Goal: Transaction & Acquisition: Purchase product/service

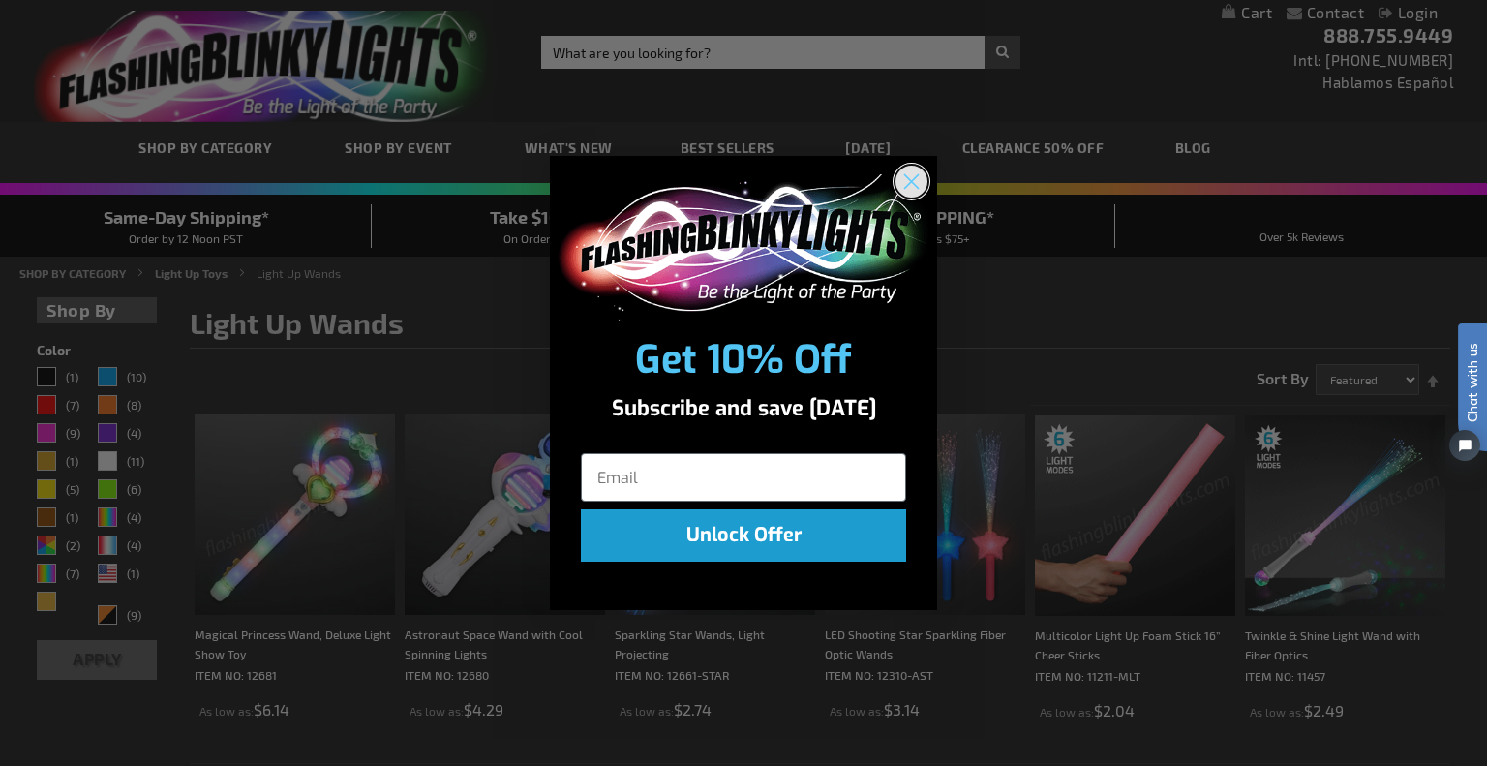
click at [912, 166] on circle "Close dialog" at bounding box center [912, 182] width 32 height 32
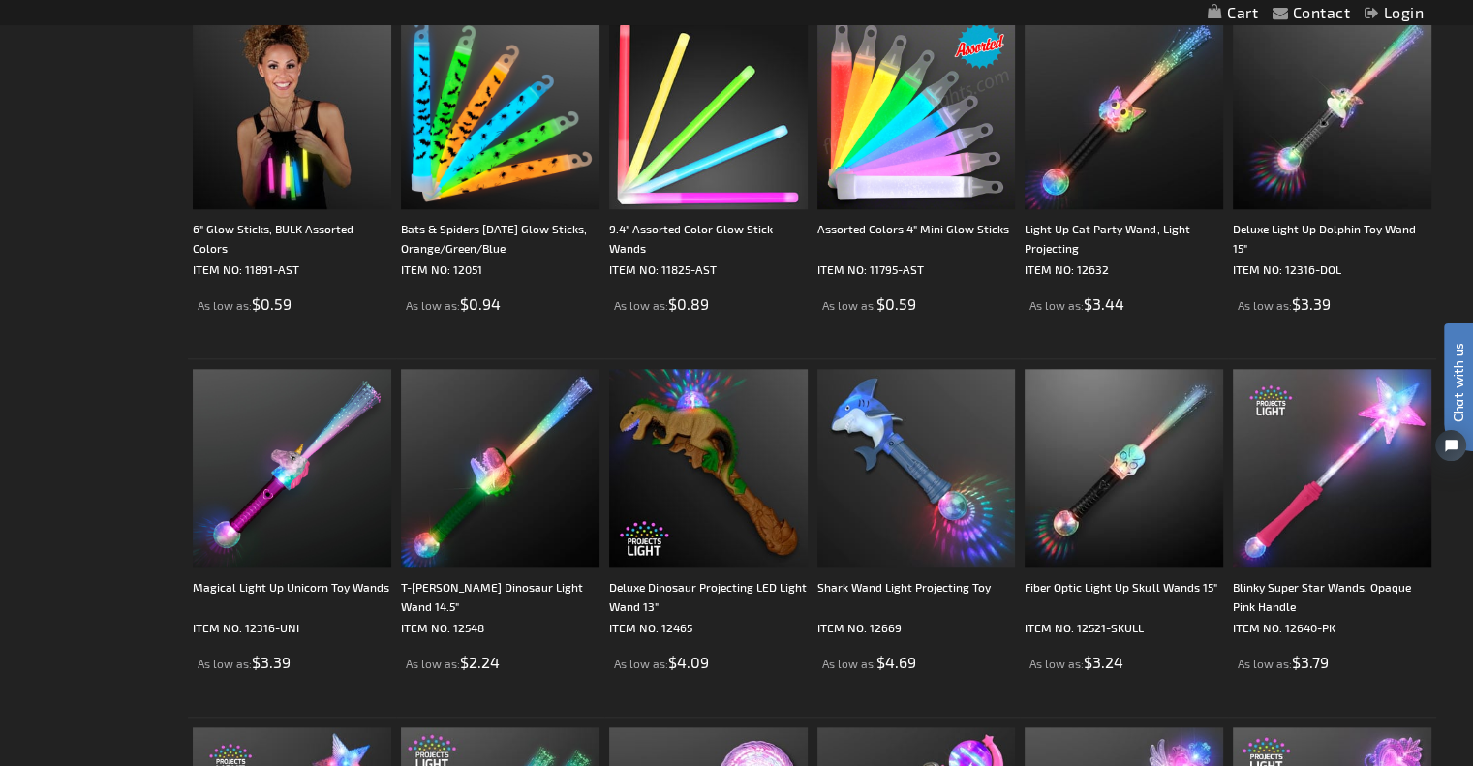
scroll to position [1840, 0]
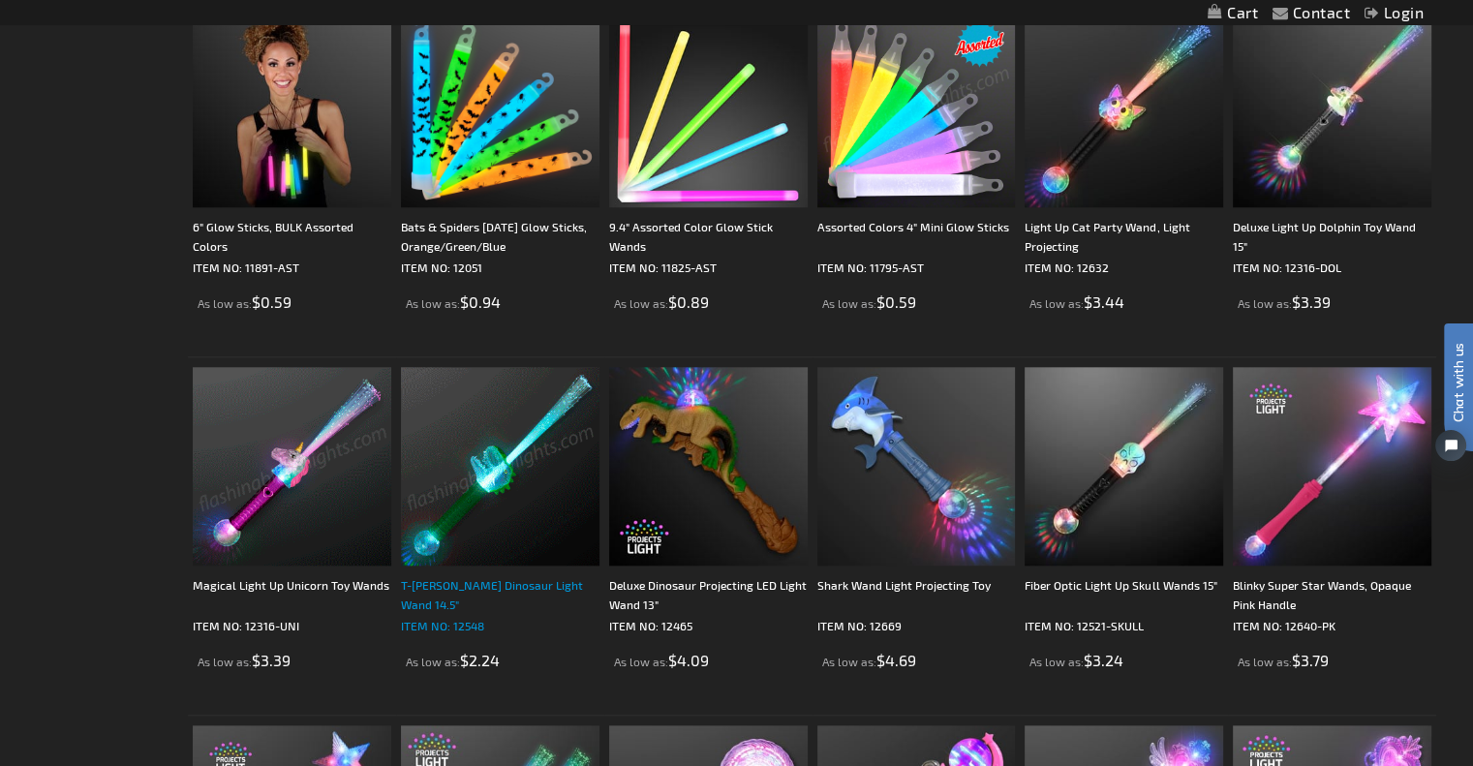
click at [505, 586] on div "T-[PERSON_NAME] Dinosaur Light Wand 14.5"" at bounding box center [500, 594] width 198 height 39
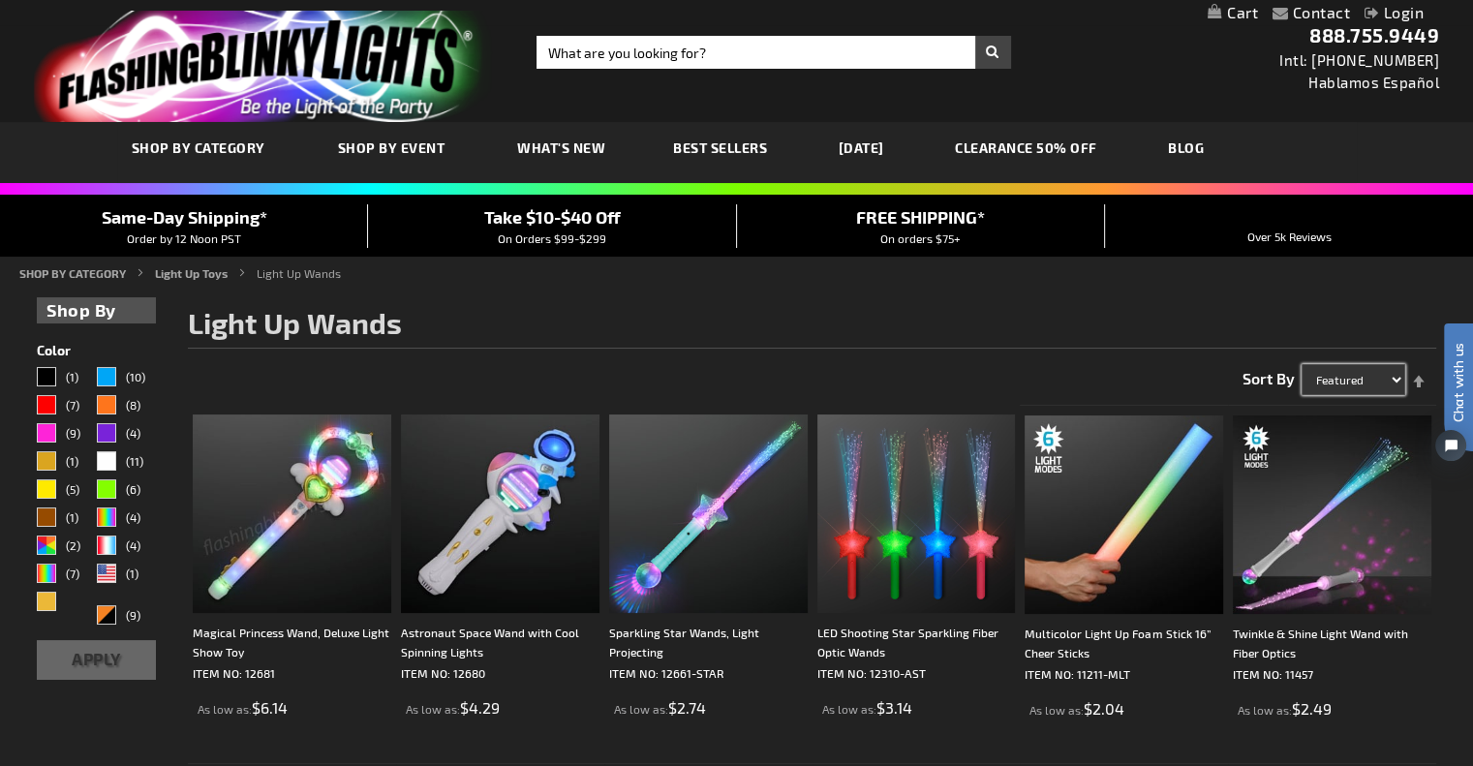
click at [1336, 378] on select "Featured Name Price Best Sellers" at bounding box center [1353, 379] width 104 height 31
select select "price"
click at [1301, 364] on select "Featured Name Price Best Sellers" at bounding box center [1353, 379] width 104 height 31
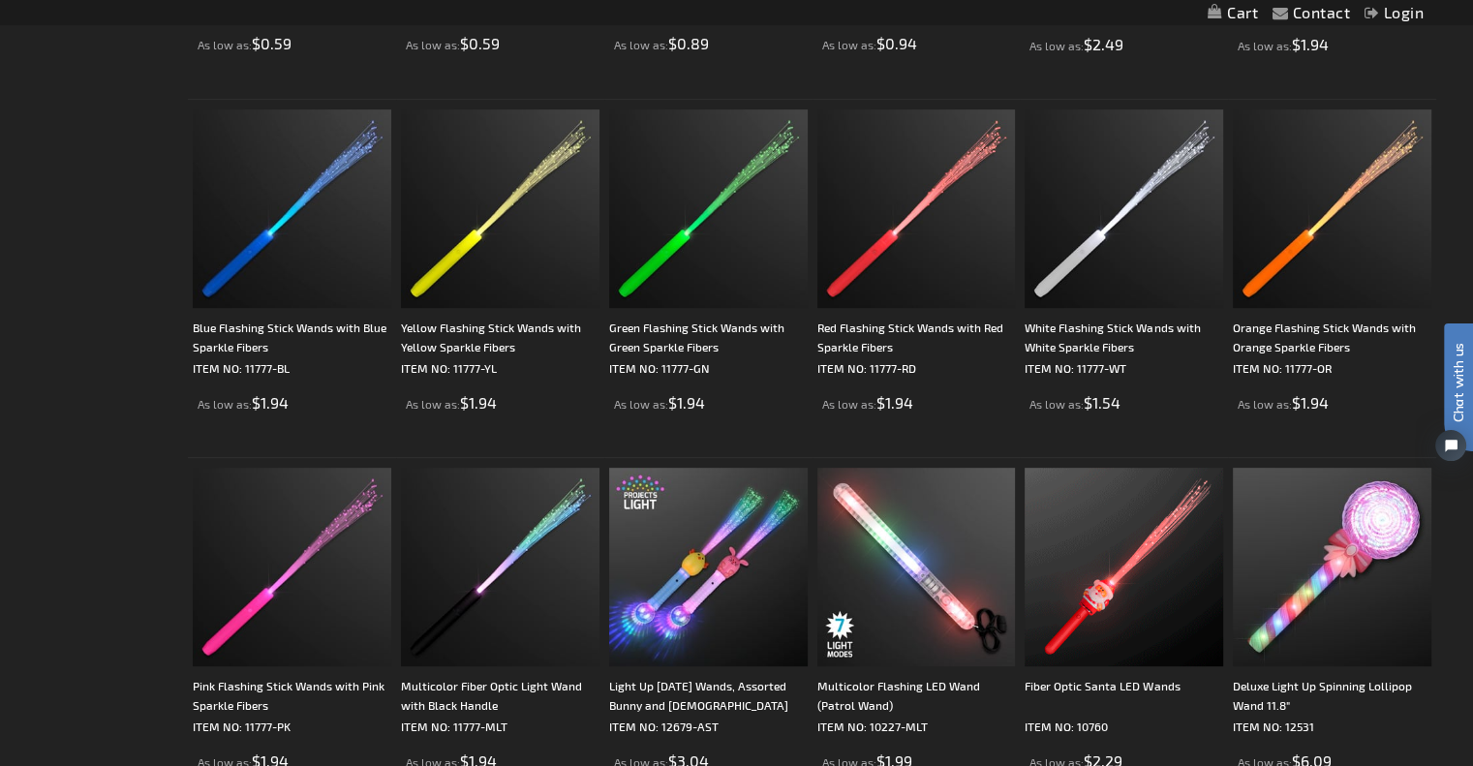
scroll to position [919, 0]
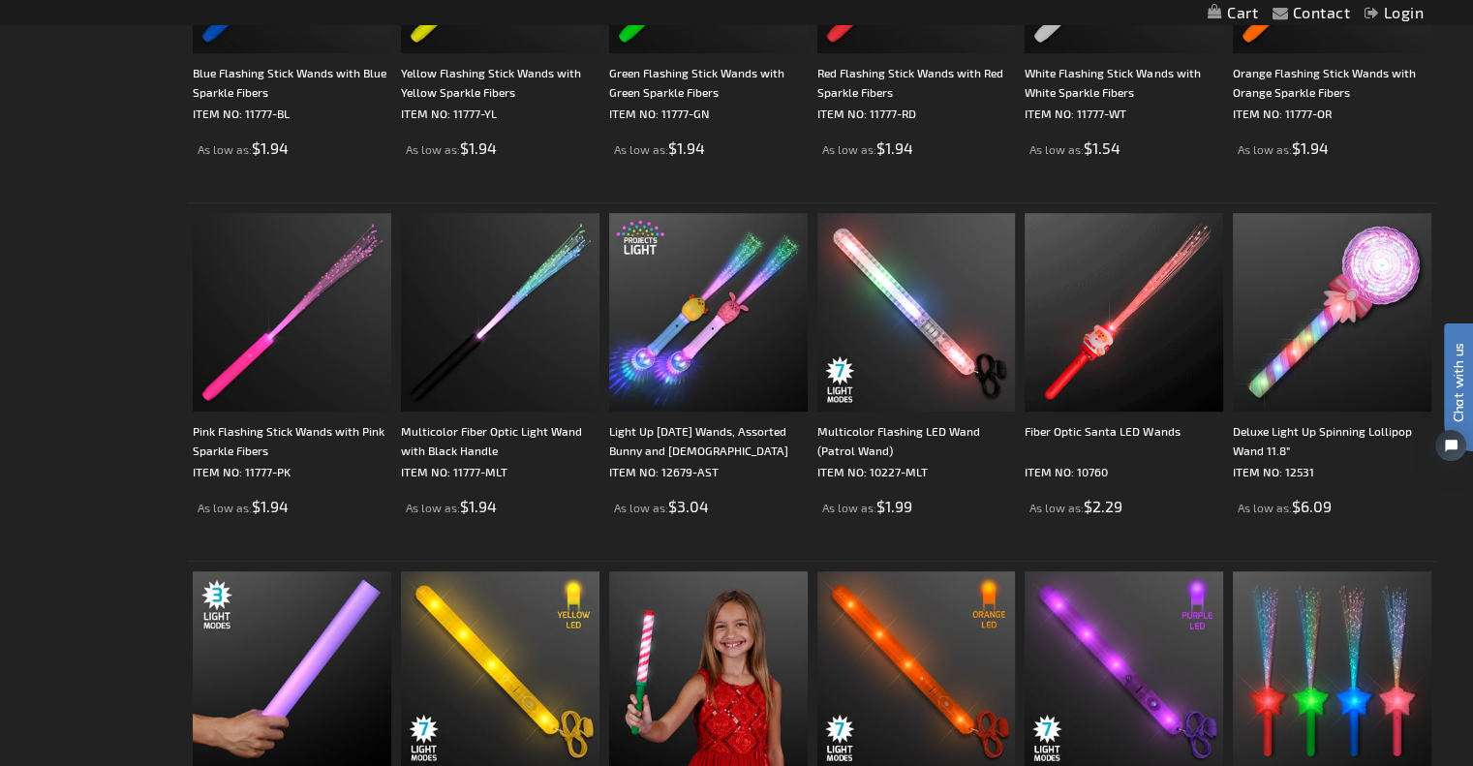
drag, startPoint x: 1482, startPoint y: 104, endPoint x: 54, endPoint y: 35, distance: 1429.7
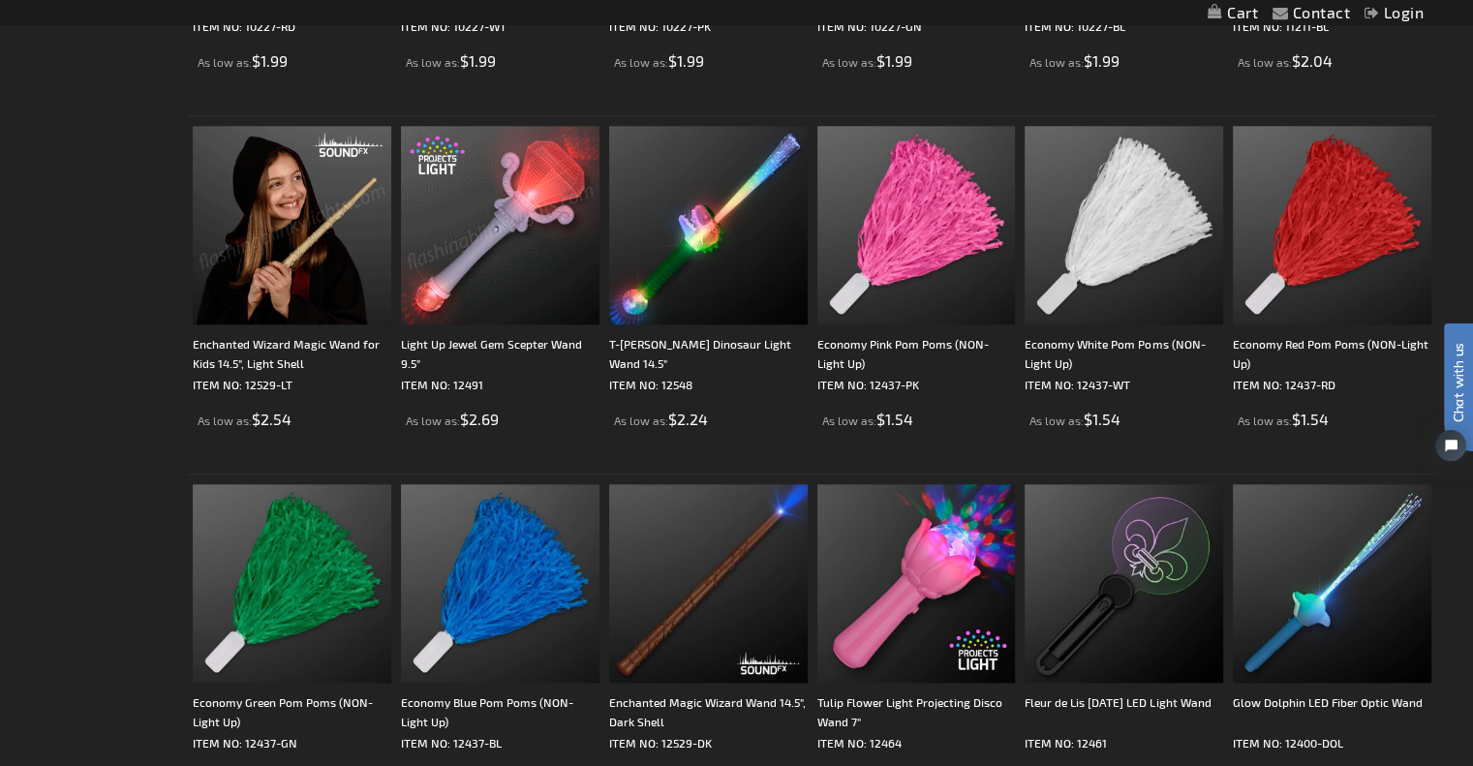
scroll to position [2177, 0]
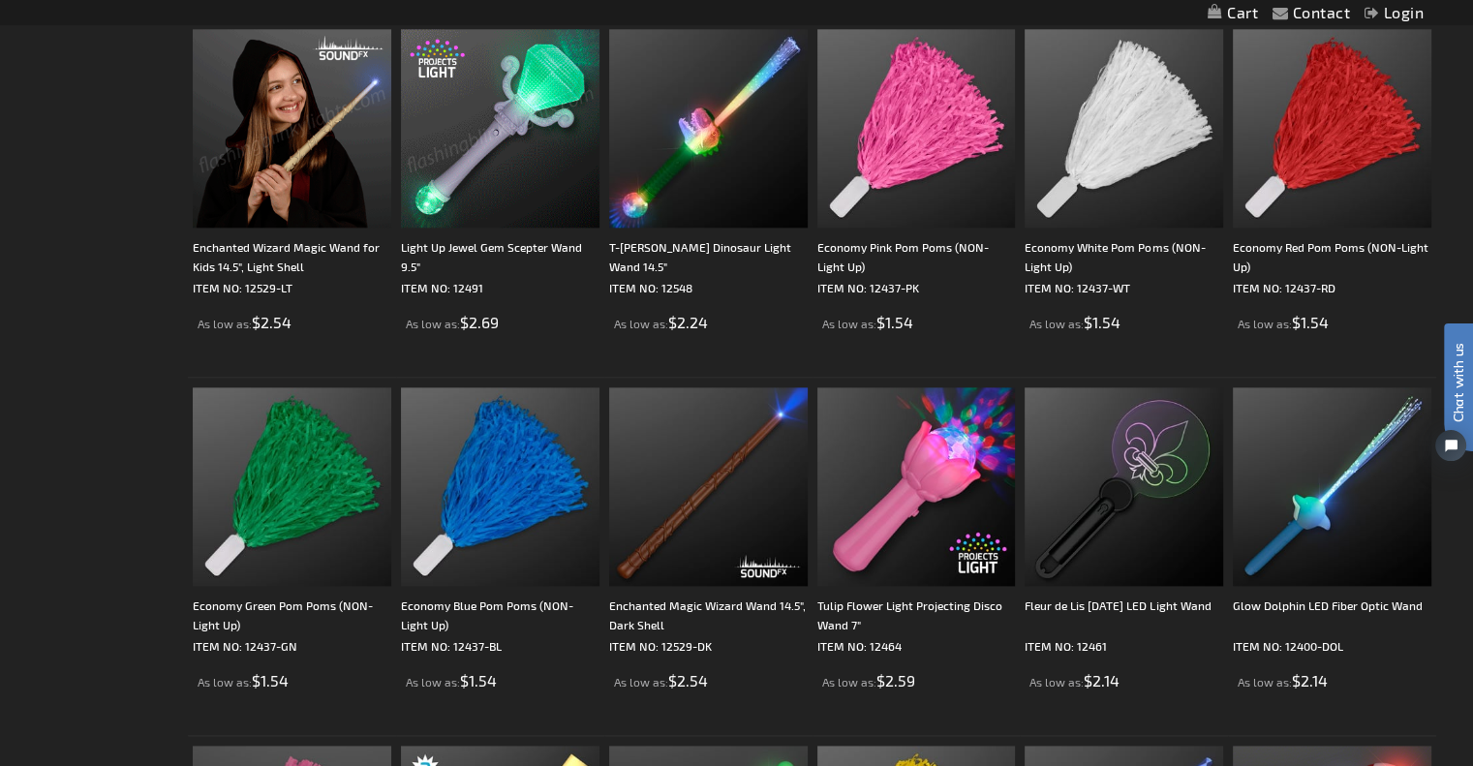
click at [276, 141] on img at bounding box center [292, 128] width 198 height 198
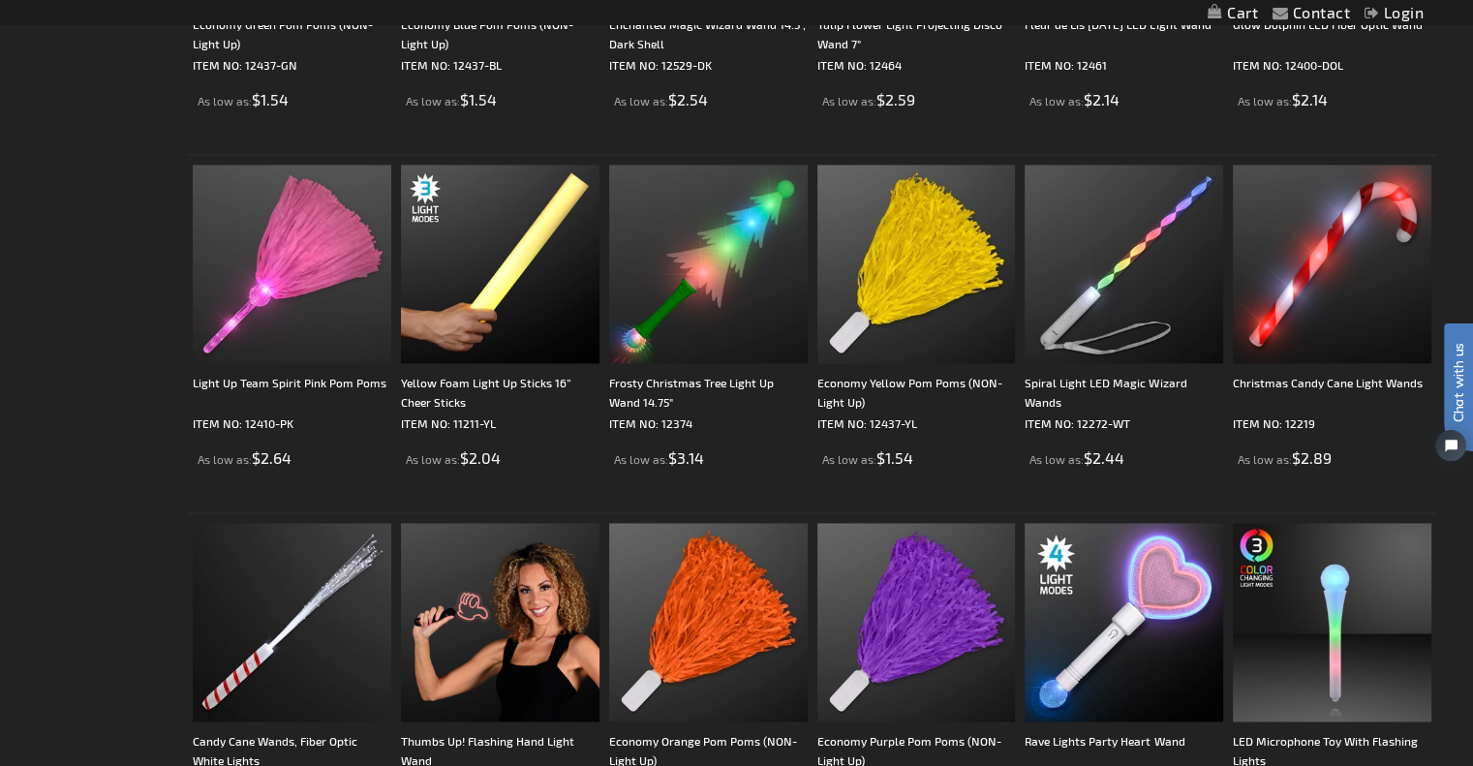
scroll to position [2855, 0]
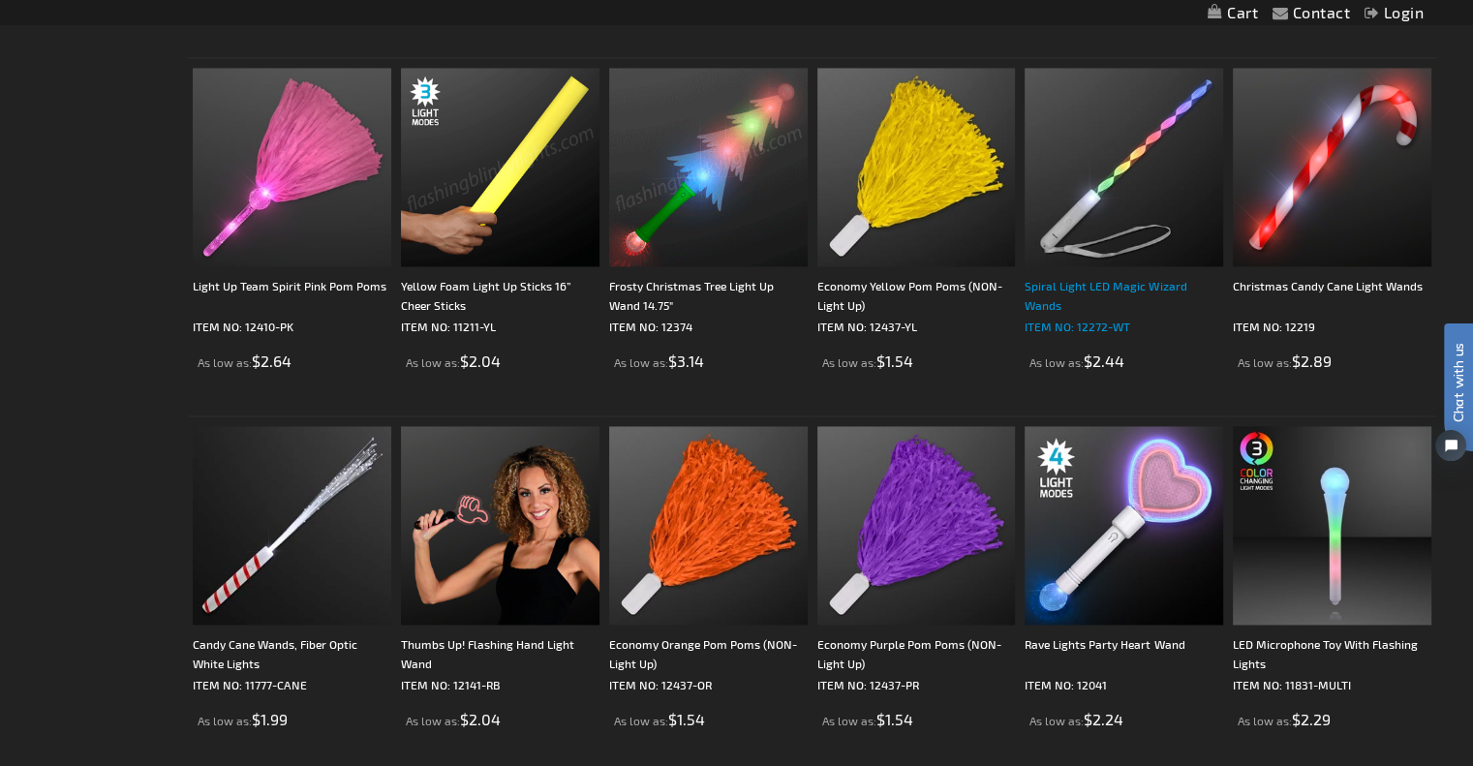
click at [1133, 287] on div "Spiral Light LED Magic Wizard Wands" at bounding box center [1123, 295] width 198 height 39
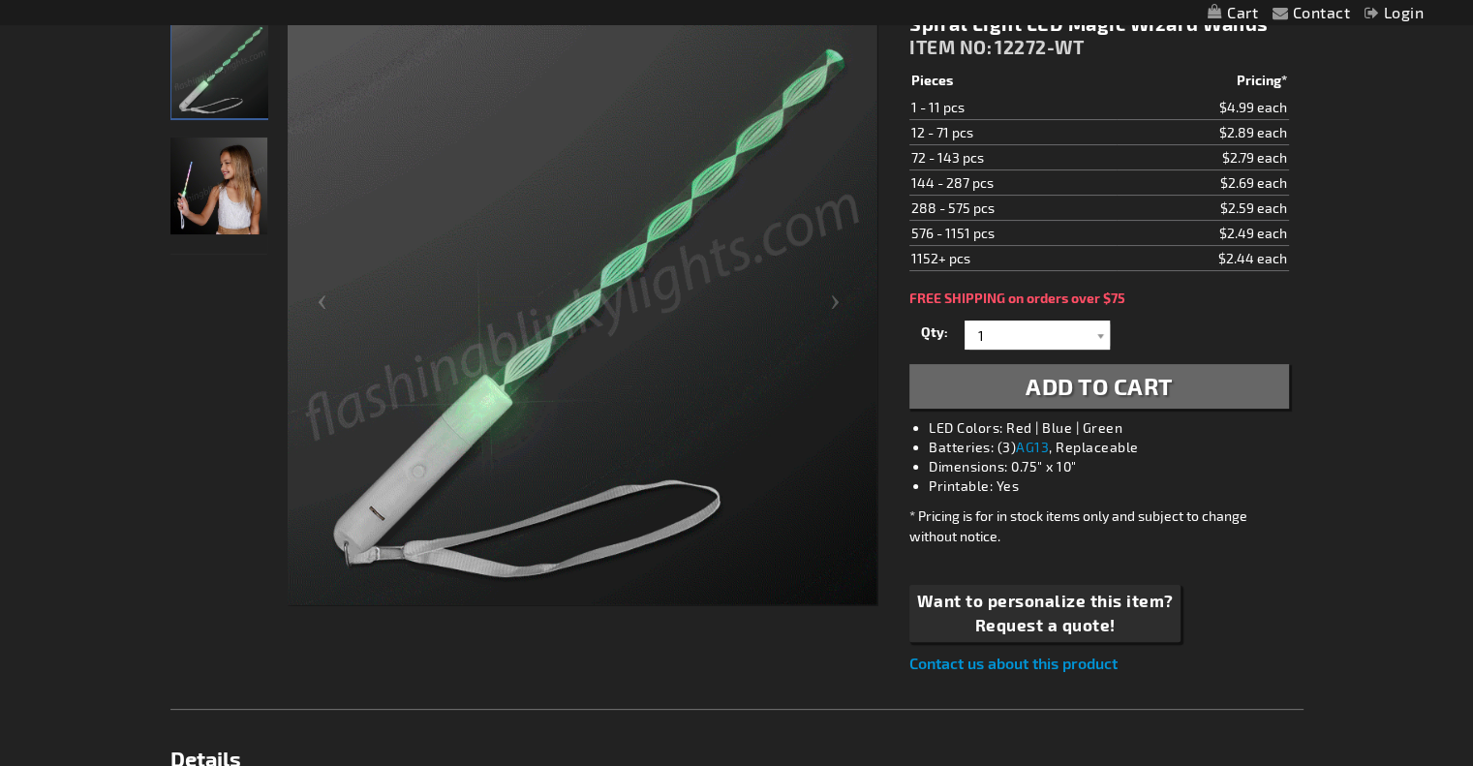
click at [198, 197] on img "Girl displaying Light Up Spiral LED Magic Toy Wand" at bounding box center [218, 185] width 97 height 97
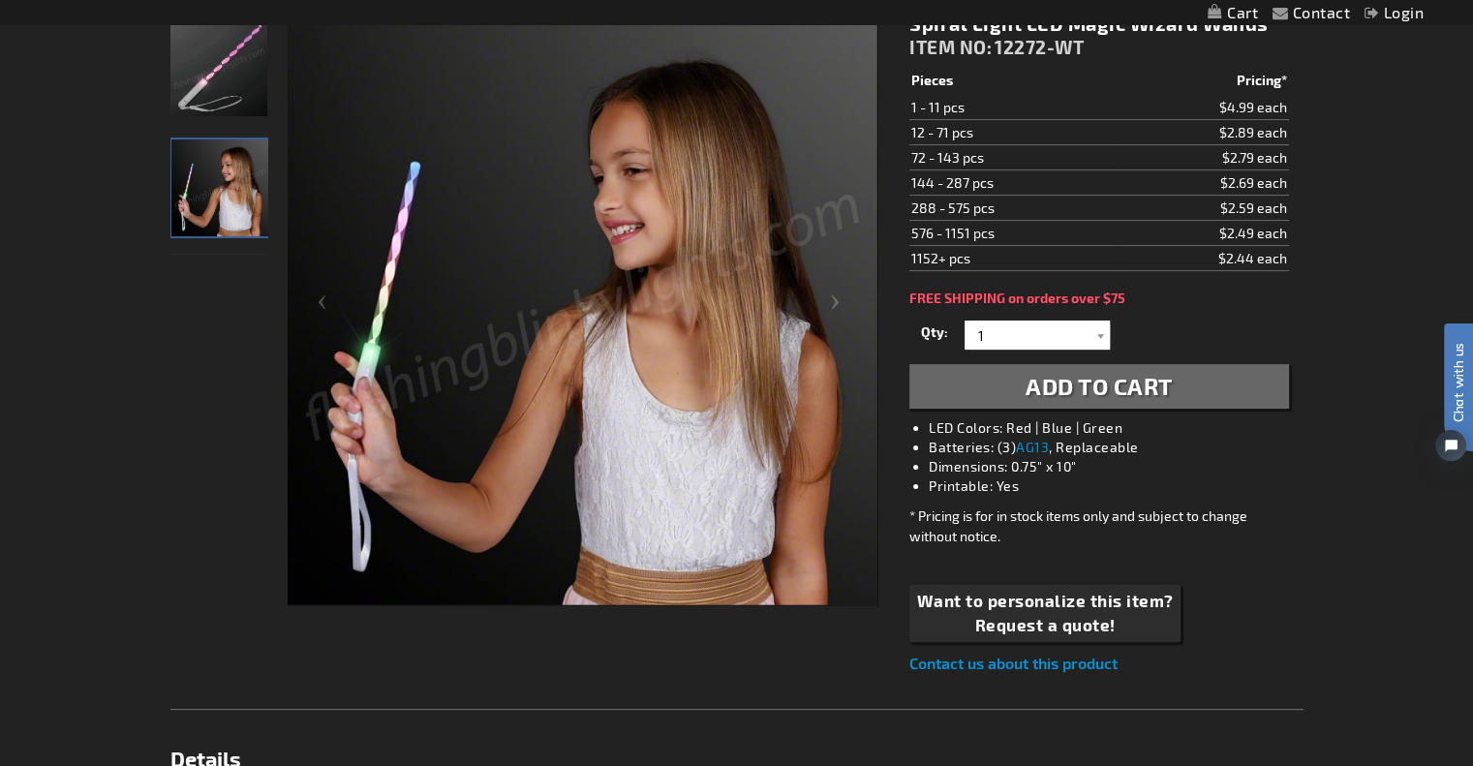
click at [212, 84] on img "Light Up Spiral LED Magic Toy Wand" at bounding box center [218, 67] width 97 height 97
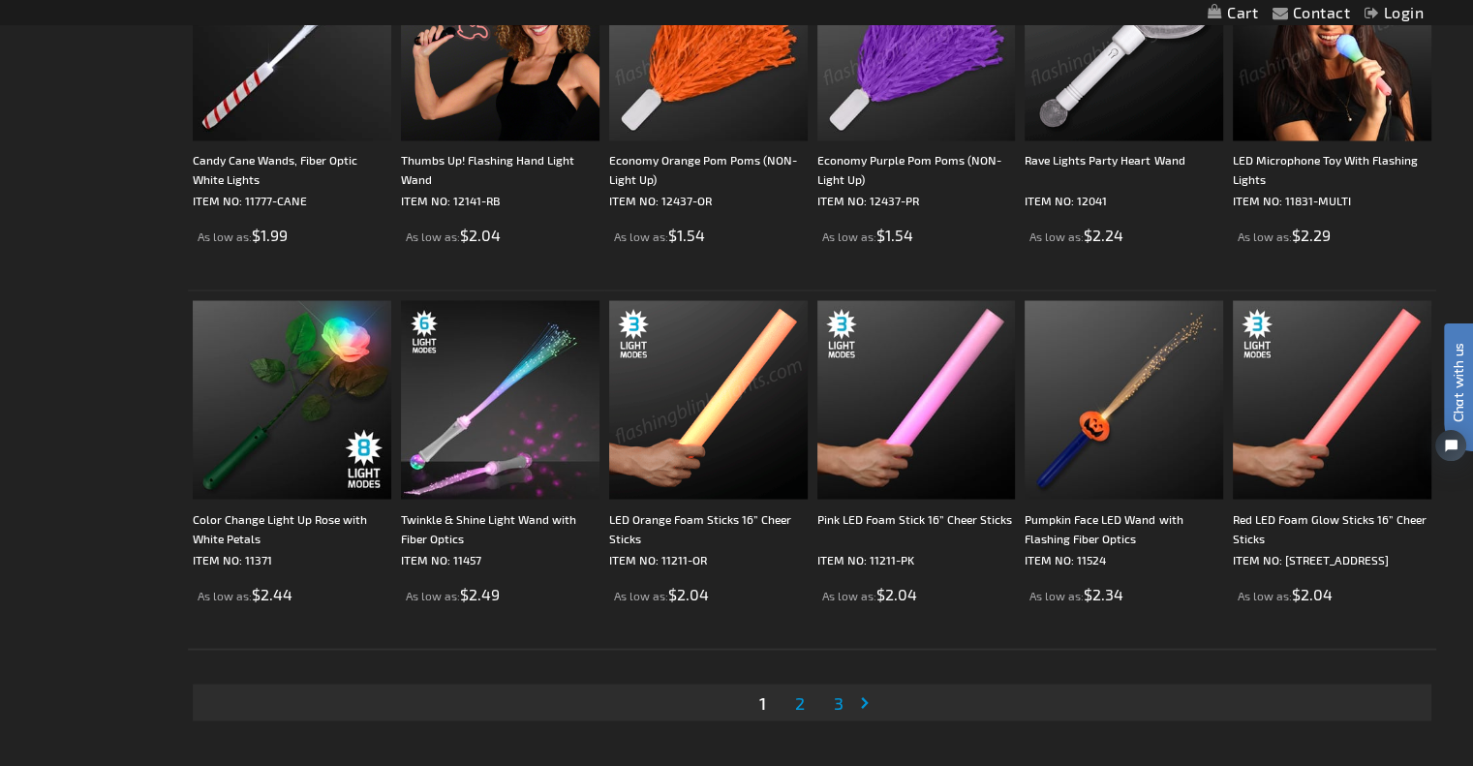
scroll to position [3630, 0]
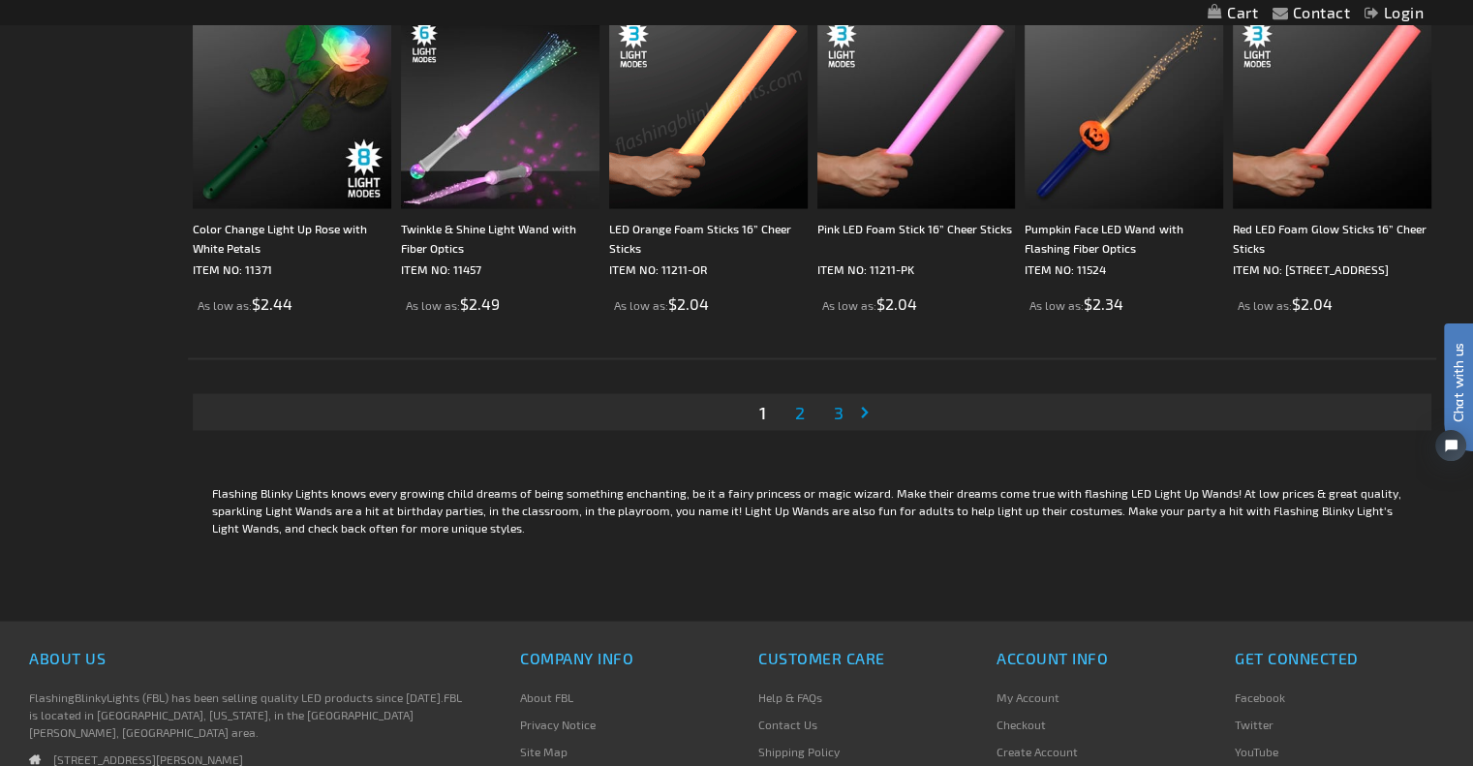
click at [796, 406] on span "2" at bounding box center [800, 411] width 10 height 21
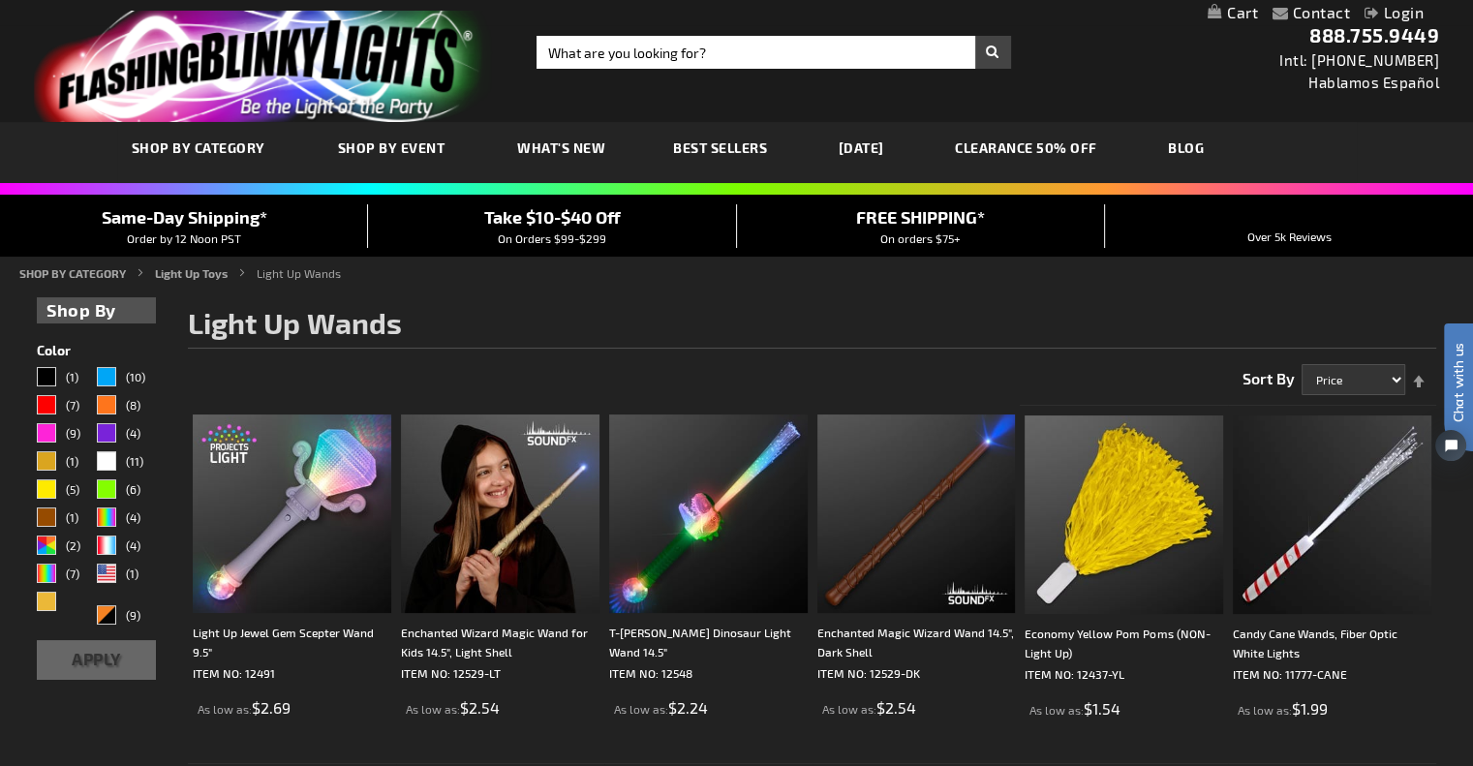
scroll to position [97, 0]
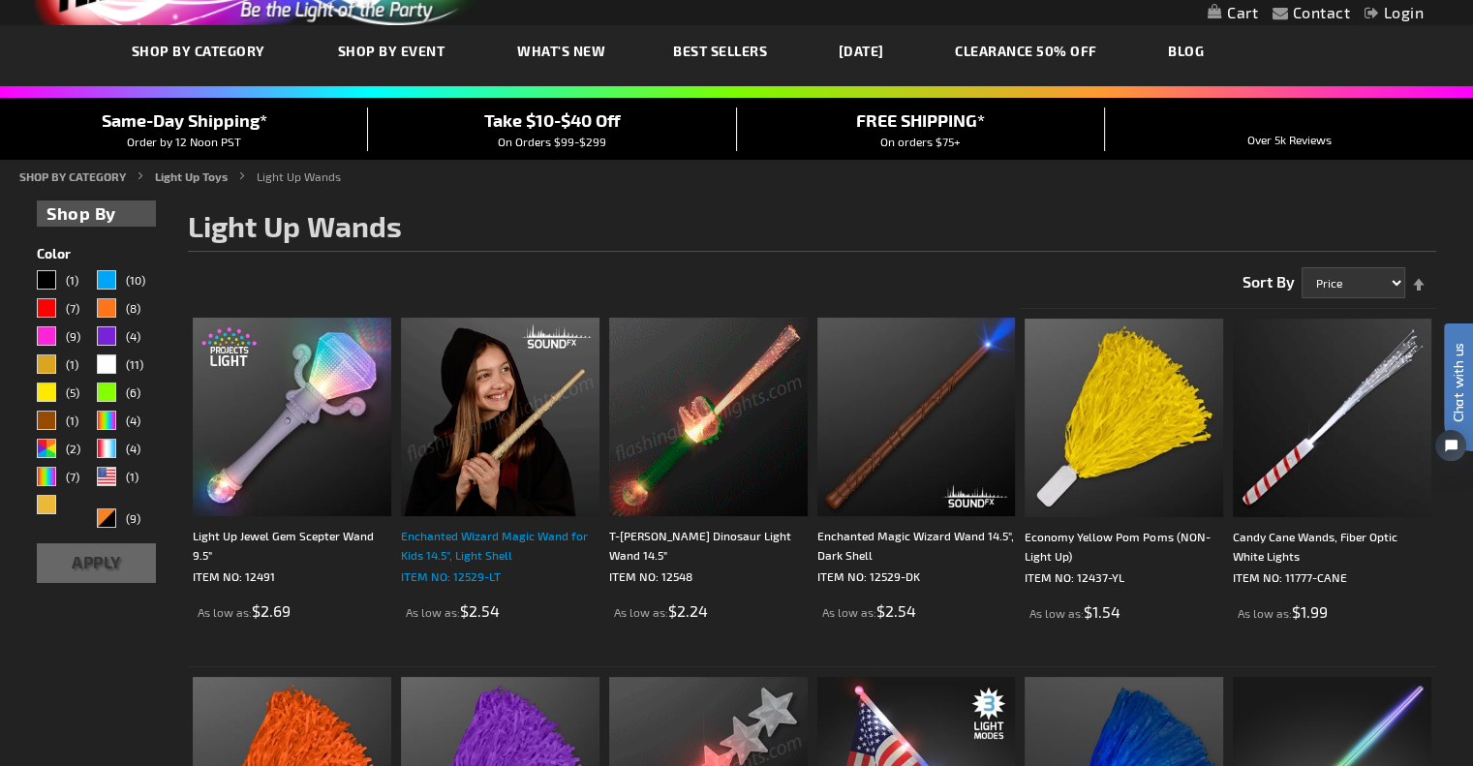
click at [441, 550] on div "Enchanted Wizard Magic Wand for Kids 14.5", Light Shell" at bounding box center [500, 545] width 198 height 39
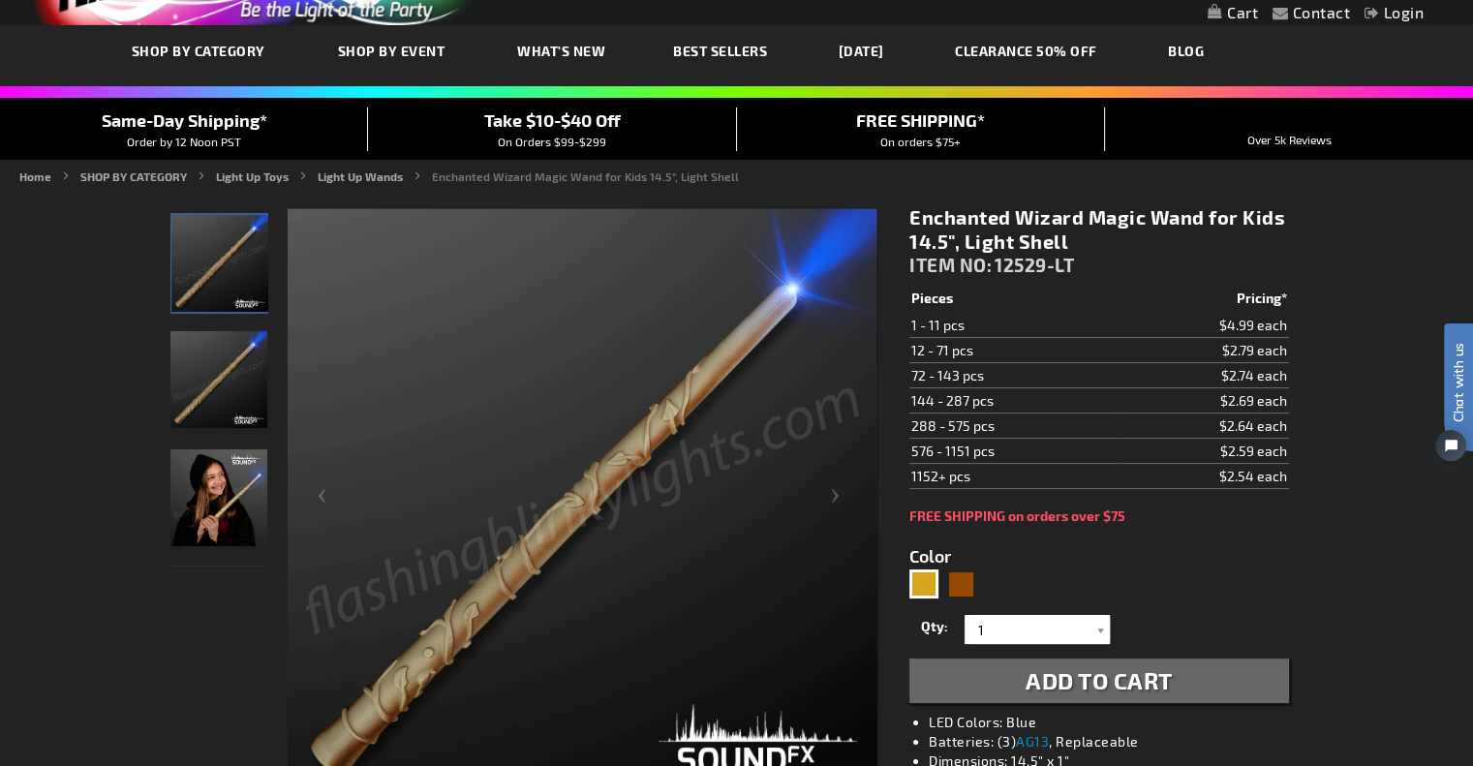
scroll to position [484, 0]
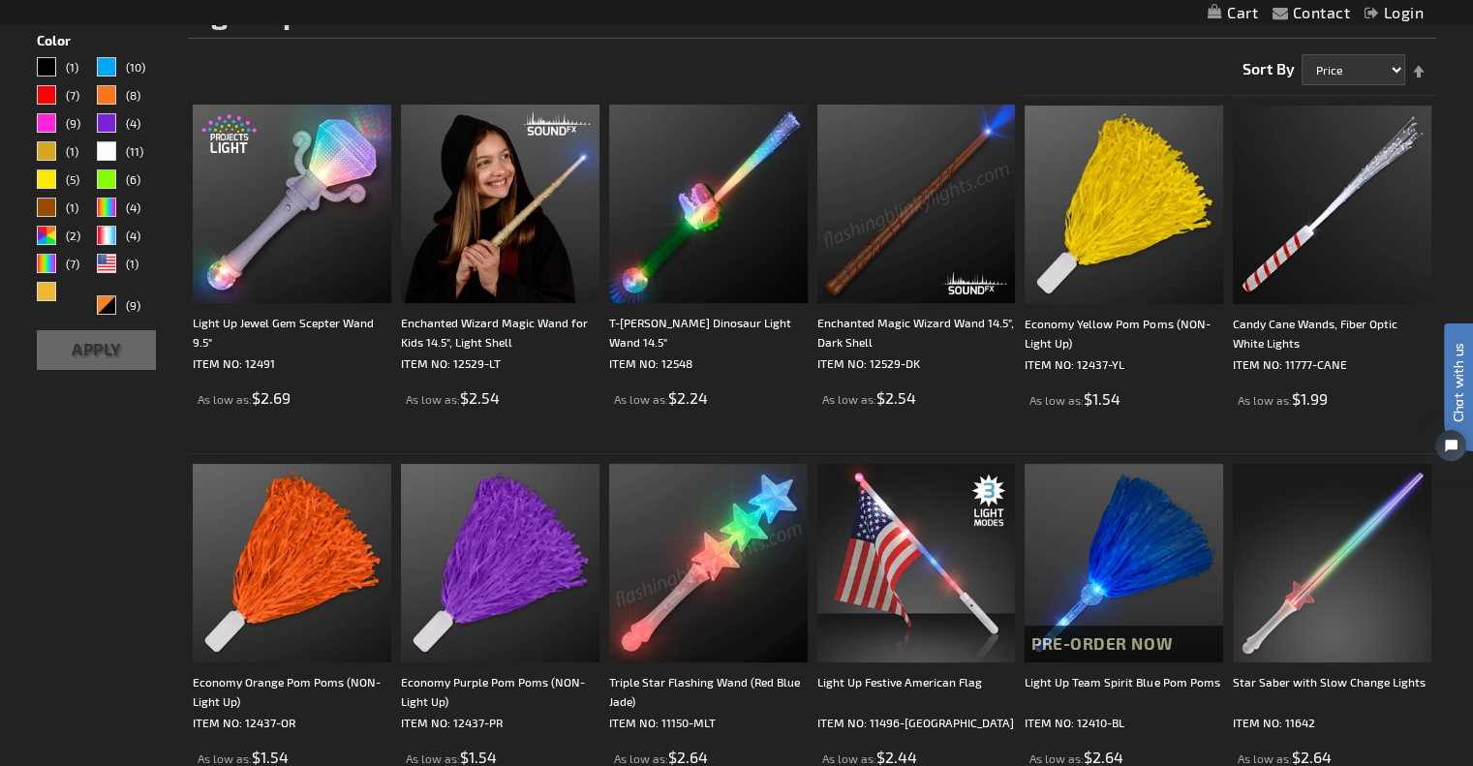
scroll to position [387, 0]
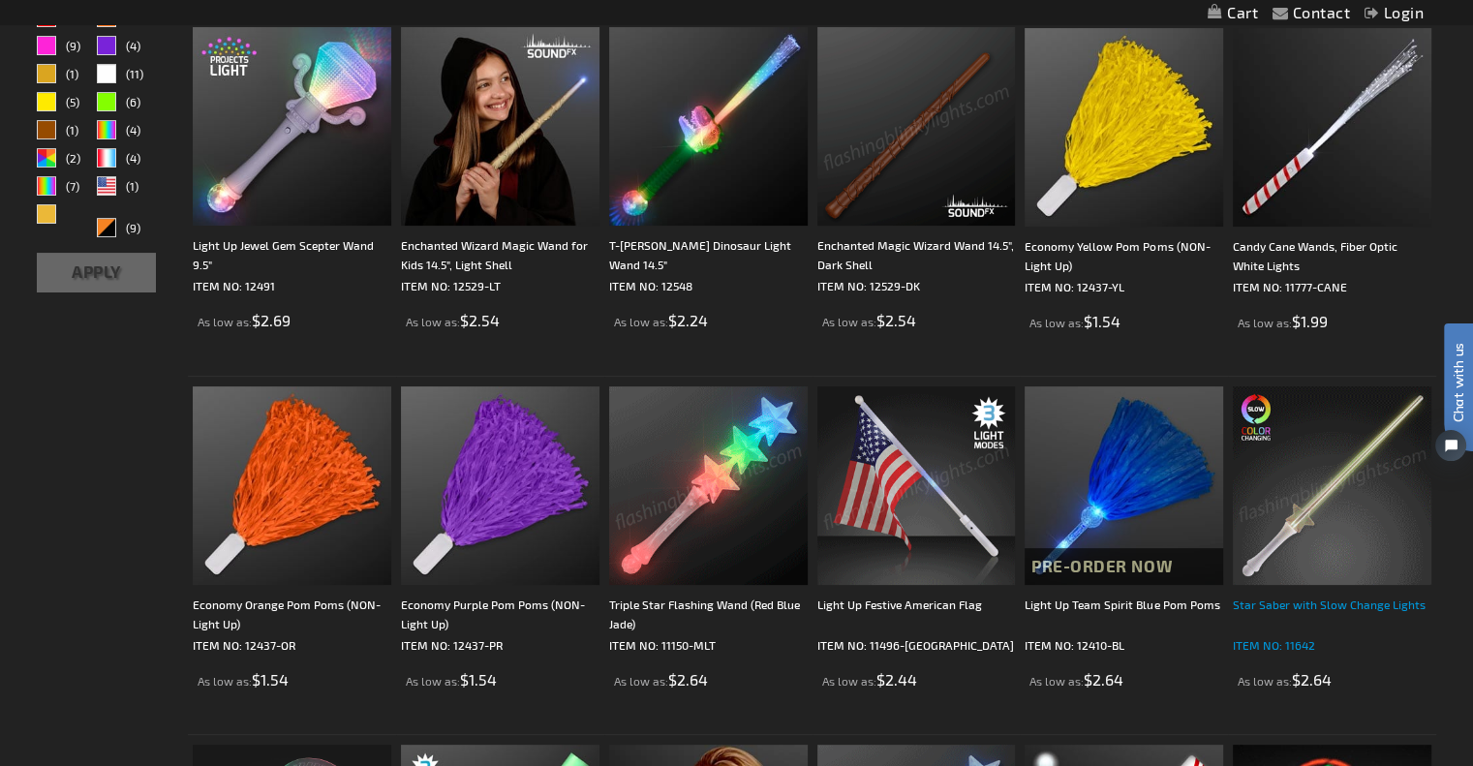
click at [1319, 610] on div "Star Saber with Slow Change Lights" at bounding box center [1332, 613] width 198 height 39
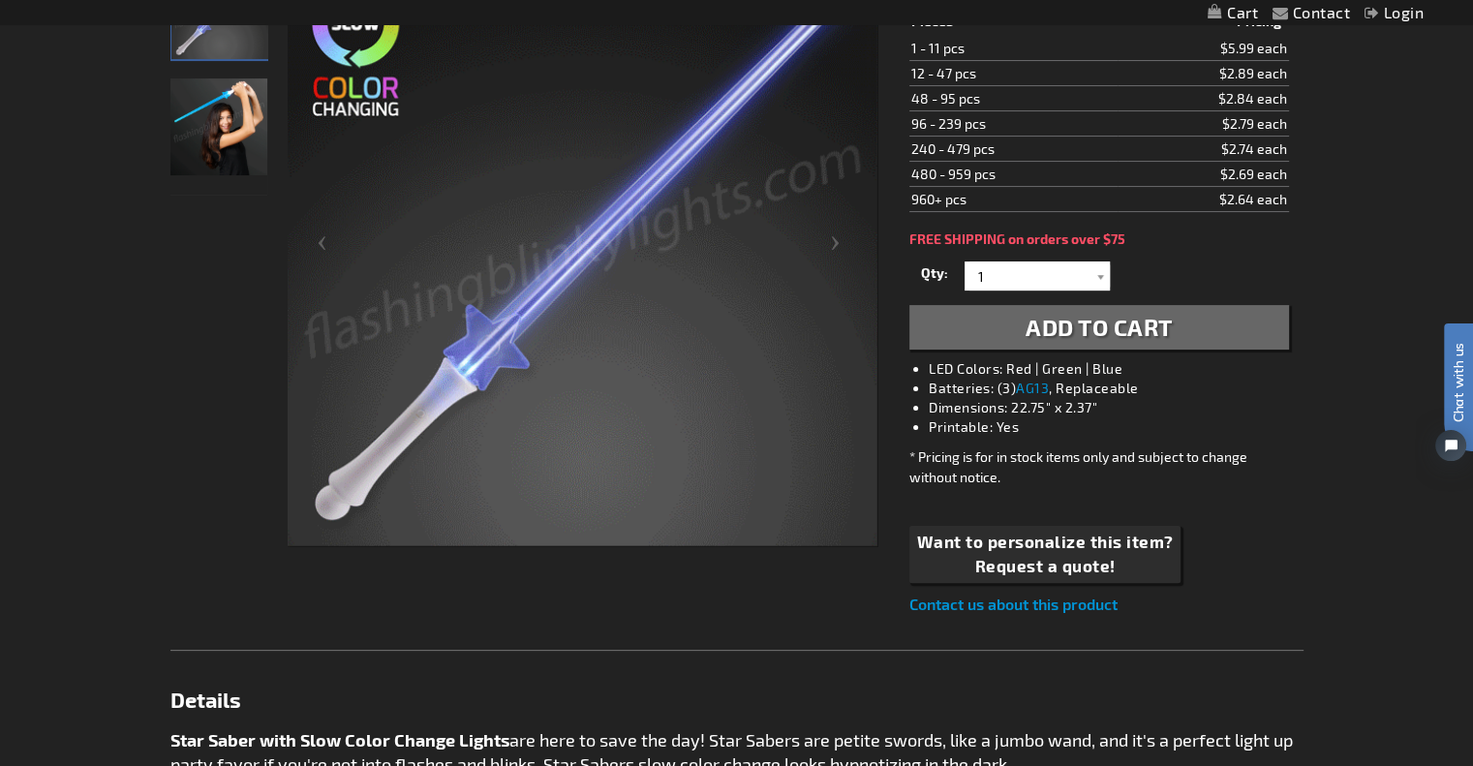
scroll to position [290, 0]
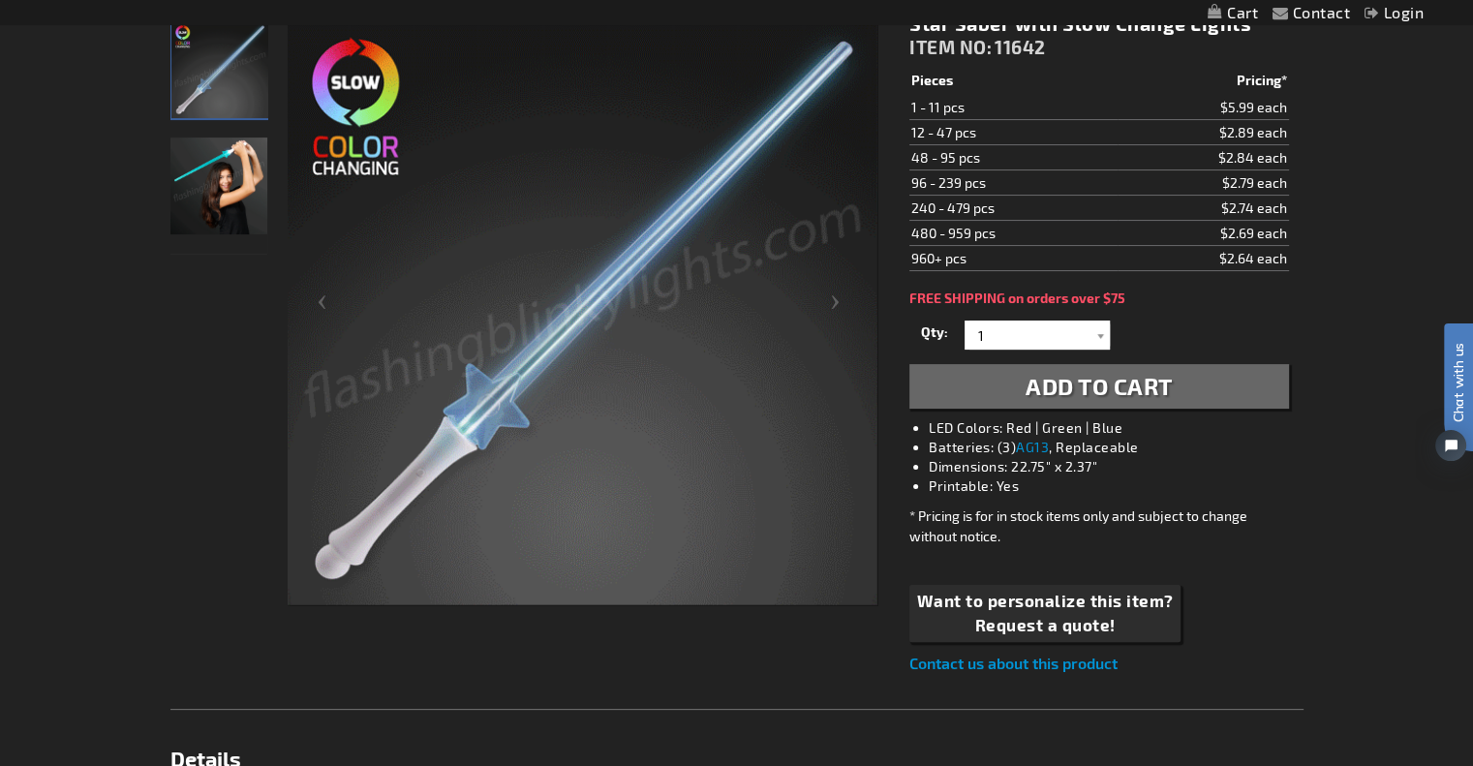
click at [201, 181] on img "Female displaying LED Multi Color Light Up Star Saber" at bounding box center [218, 185] width 97 height 97
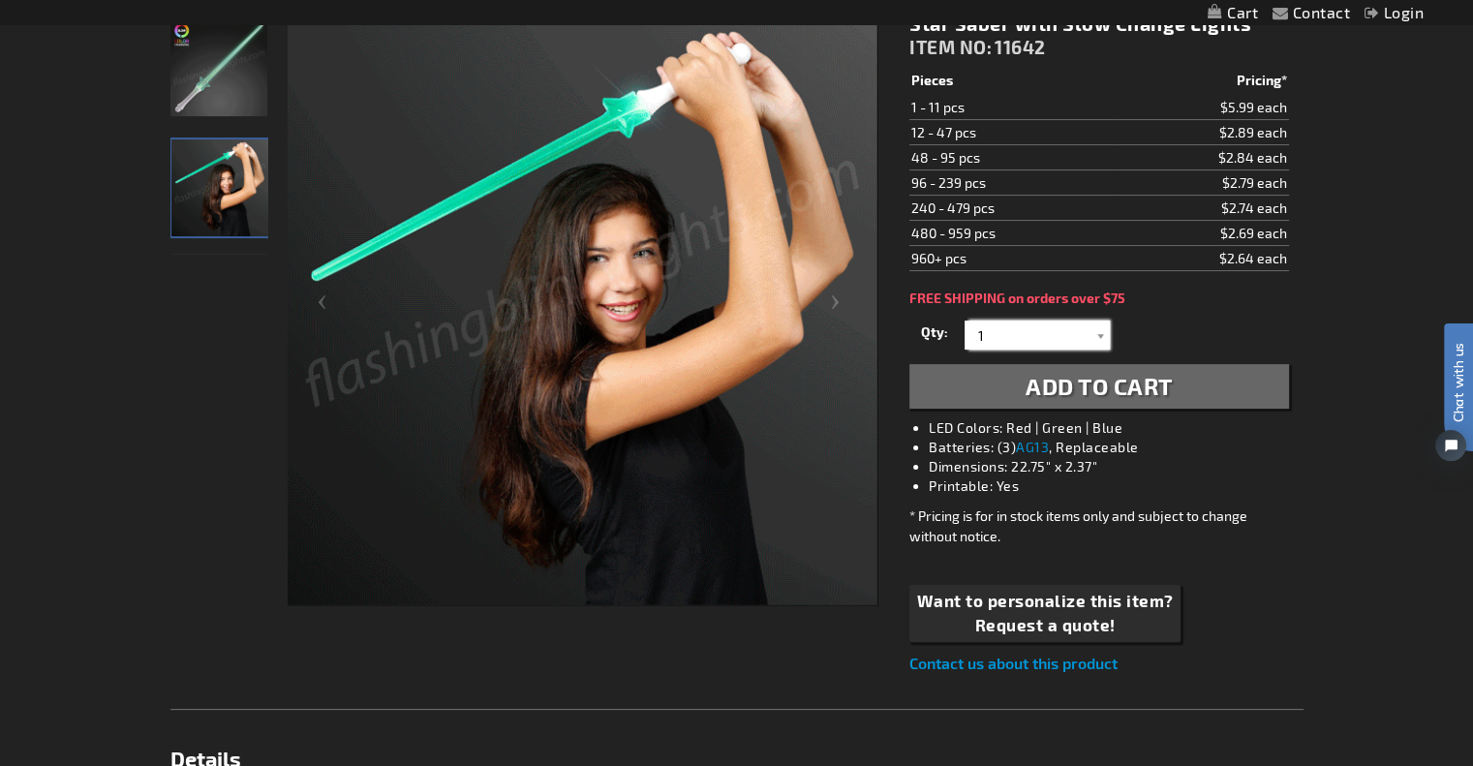
click at [1066, 334] on input "1" at bounding box center [1039, 334] width 140 height 29
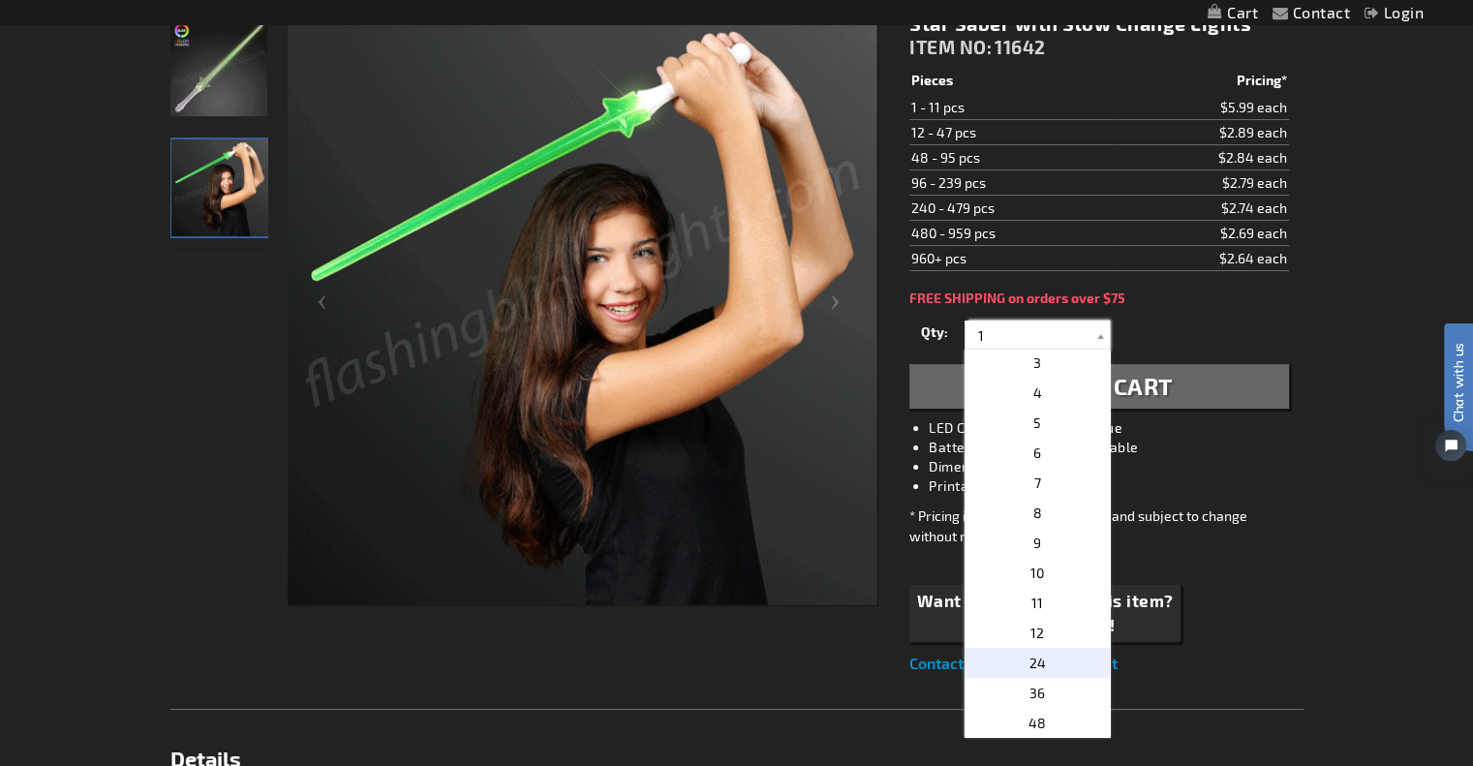
scroll to position [97, 0]
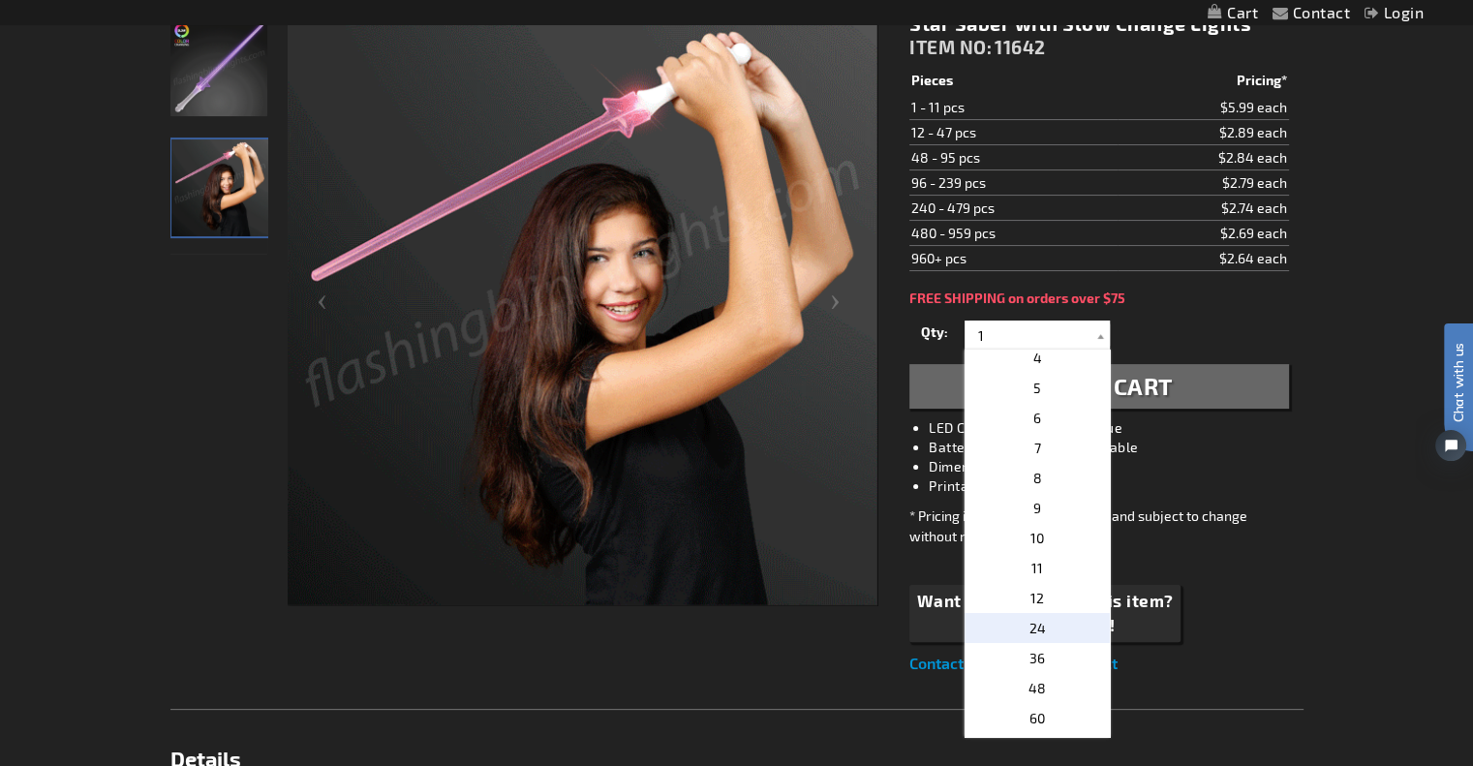
click at [1034, 620] on span "24" at bounding box center [1037, 628] width 16 height 16
type input "24"
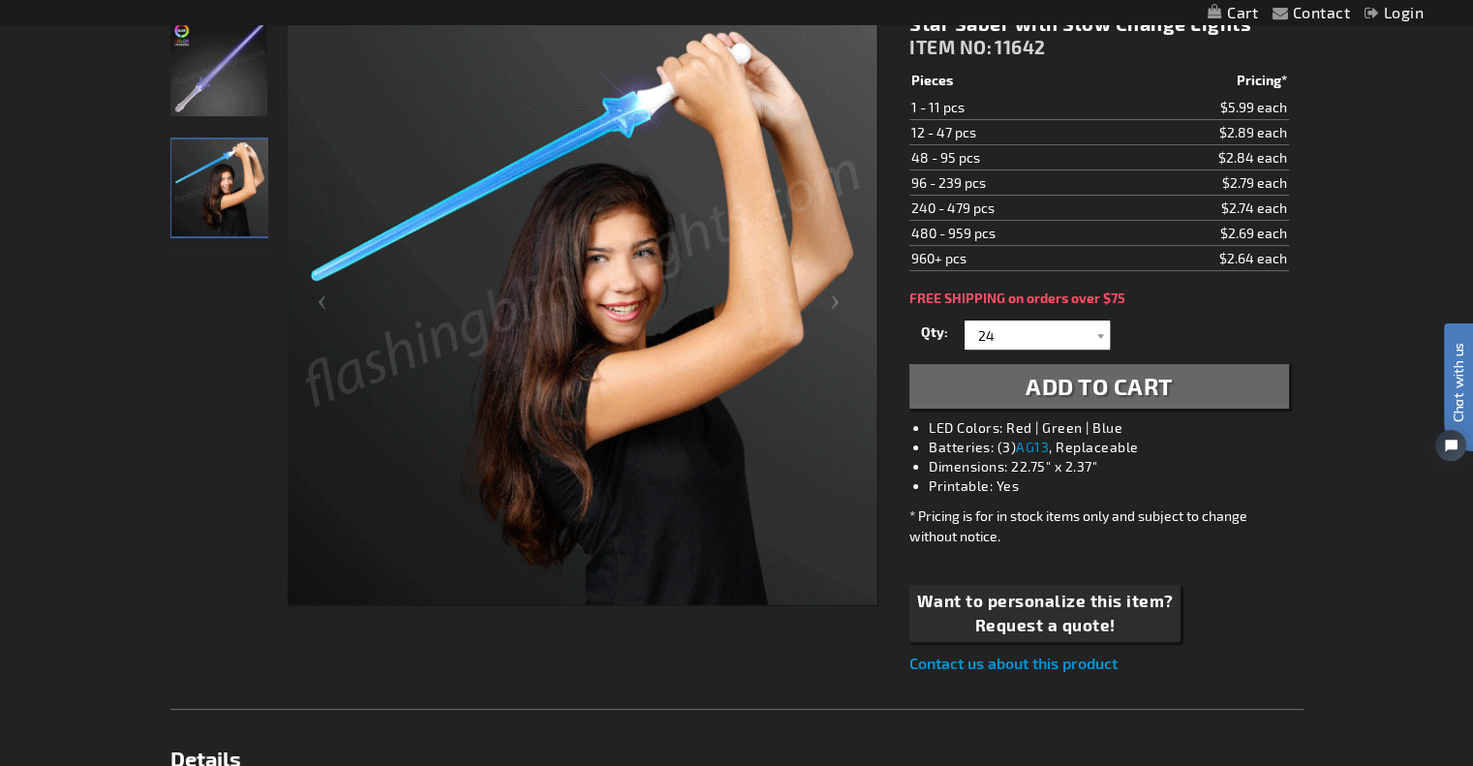
click at [1162, 381] on span "Add to Cart" at bounding box center [1098, 386] width 147 height 28
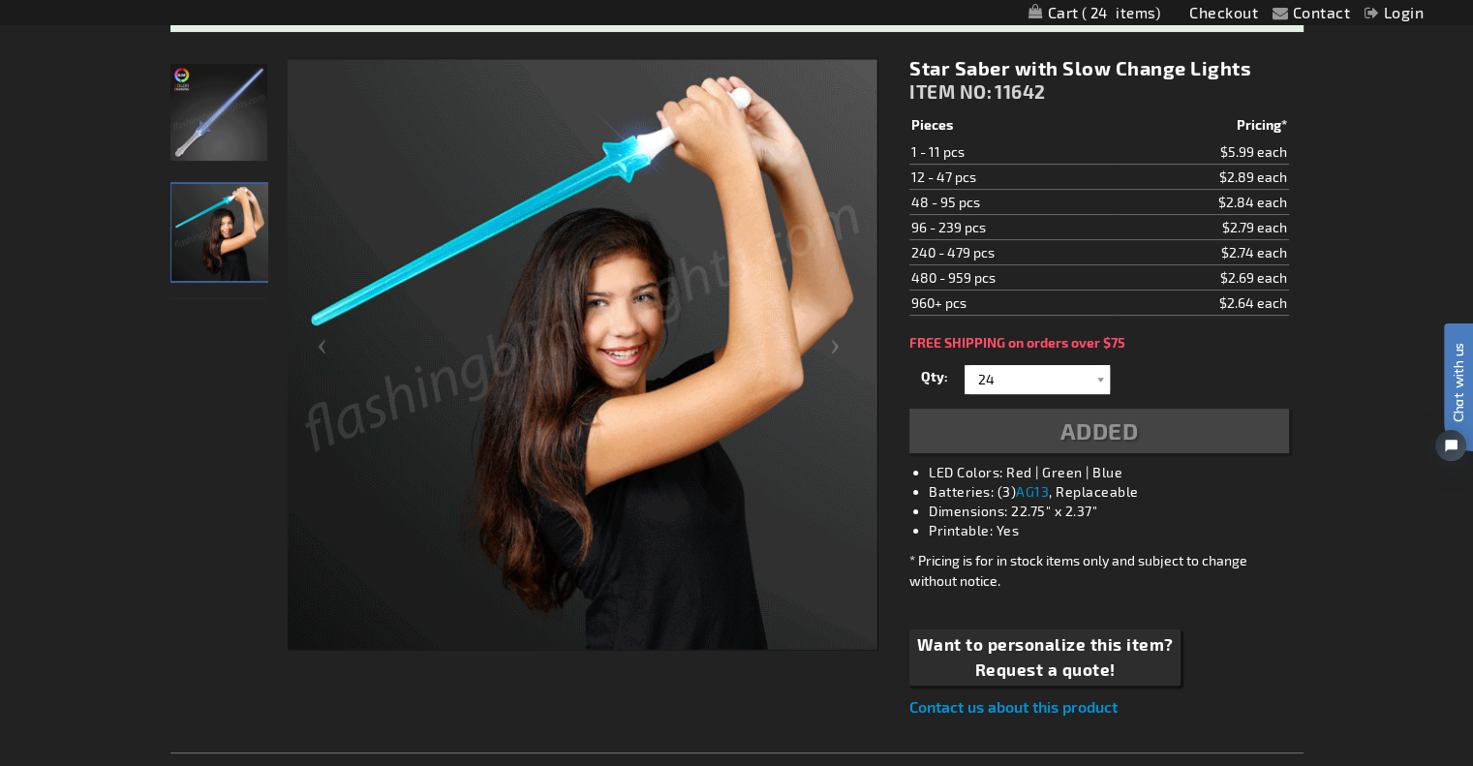
scroll to position [334, 0]
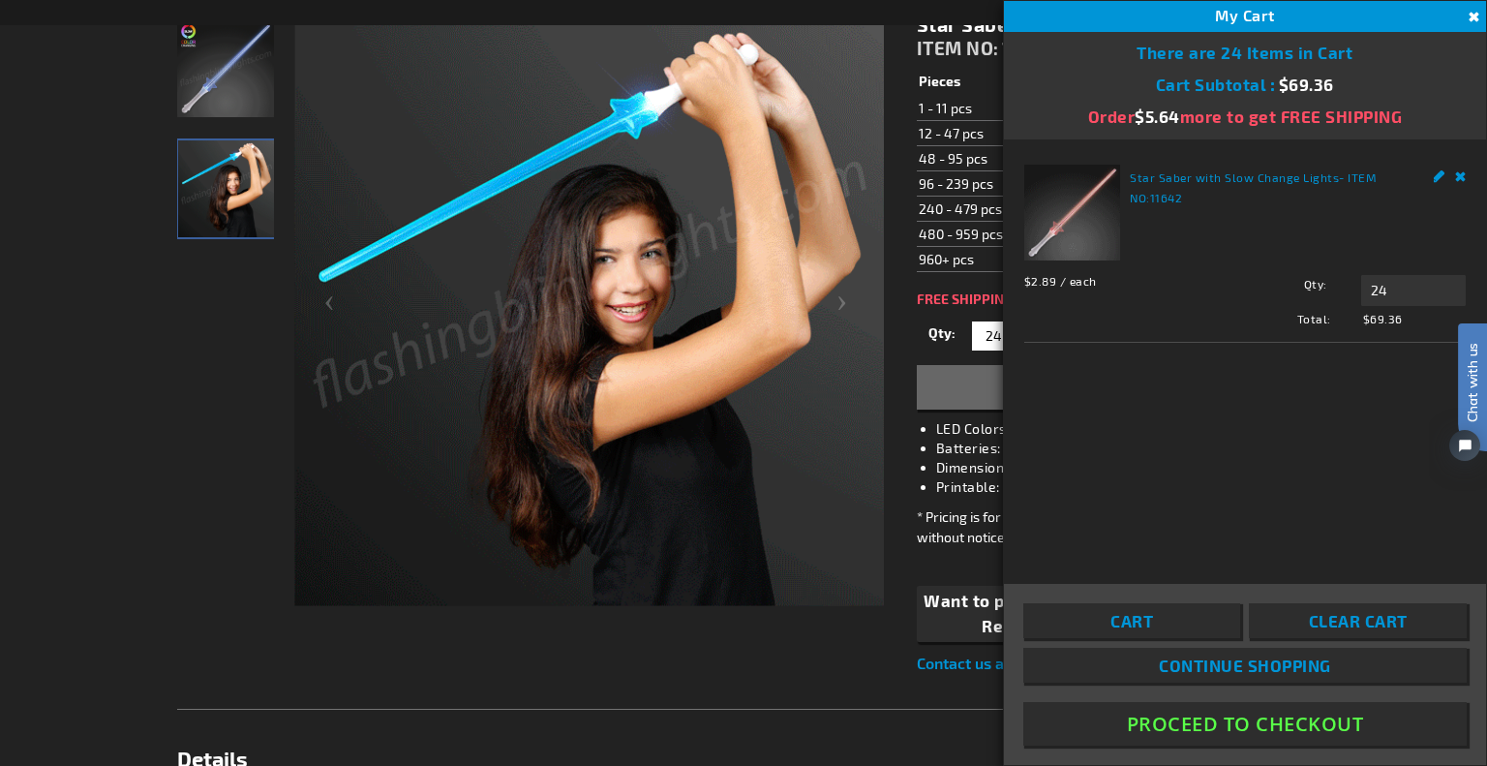
click at [1472, 17] on button "Close" at bounding box center [1471, 17] width 21 height 21
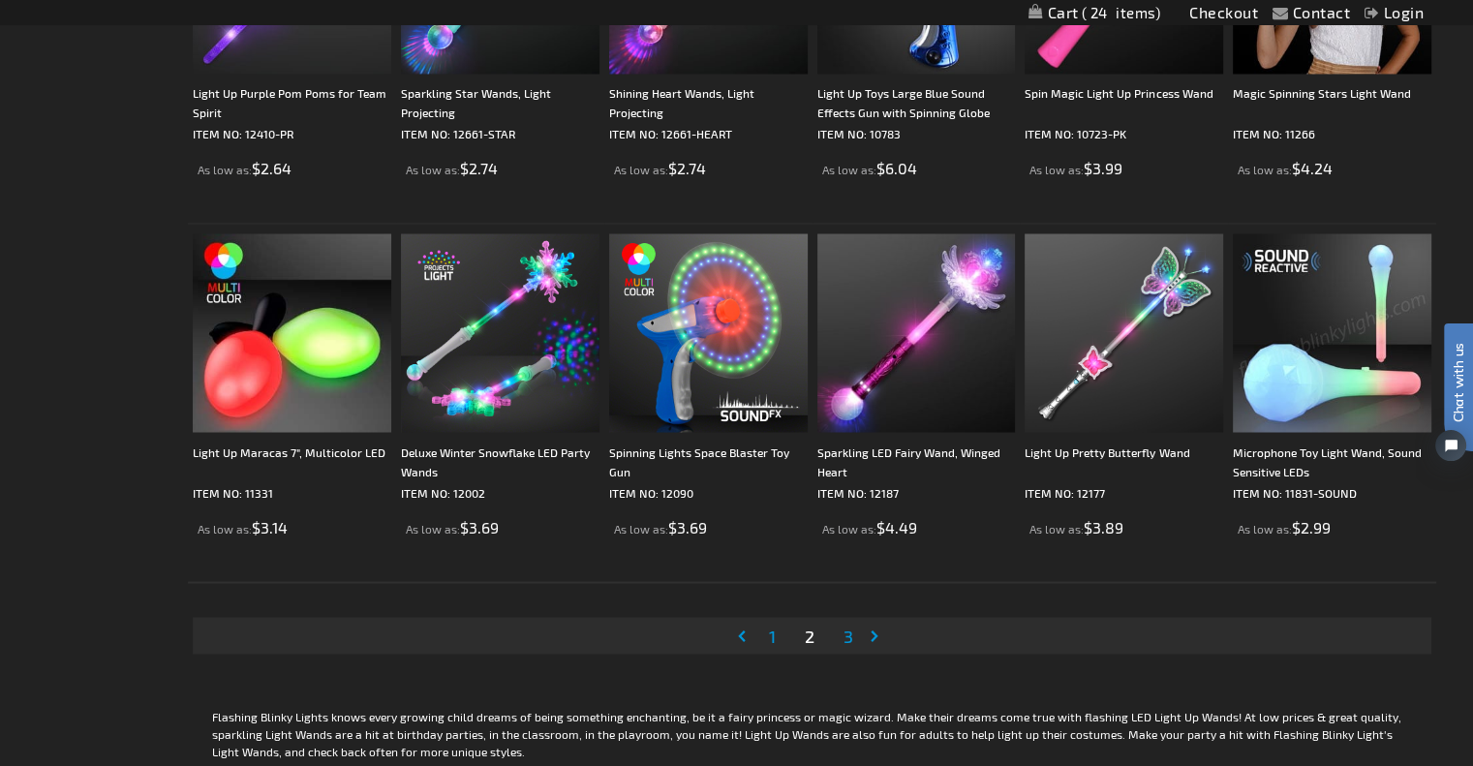
scroll to position [3431, 0]
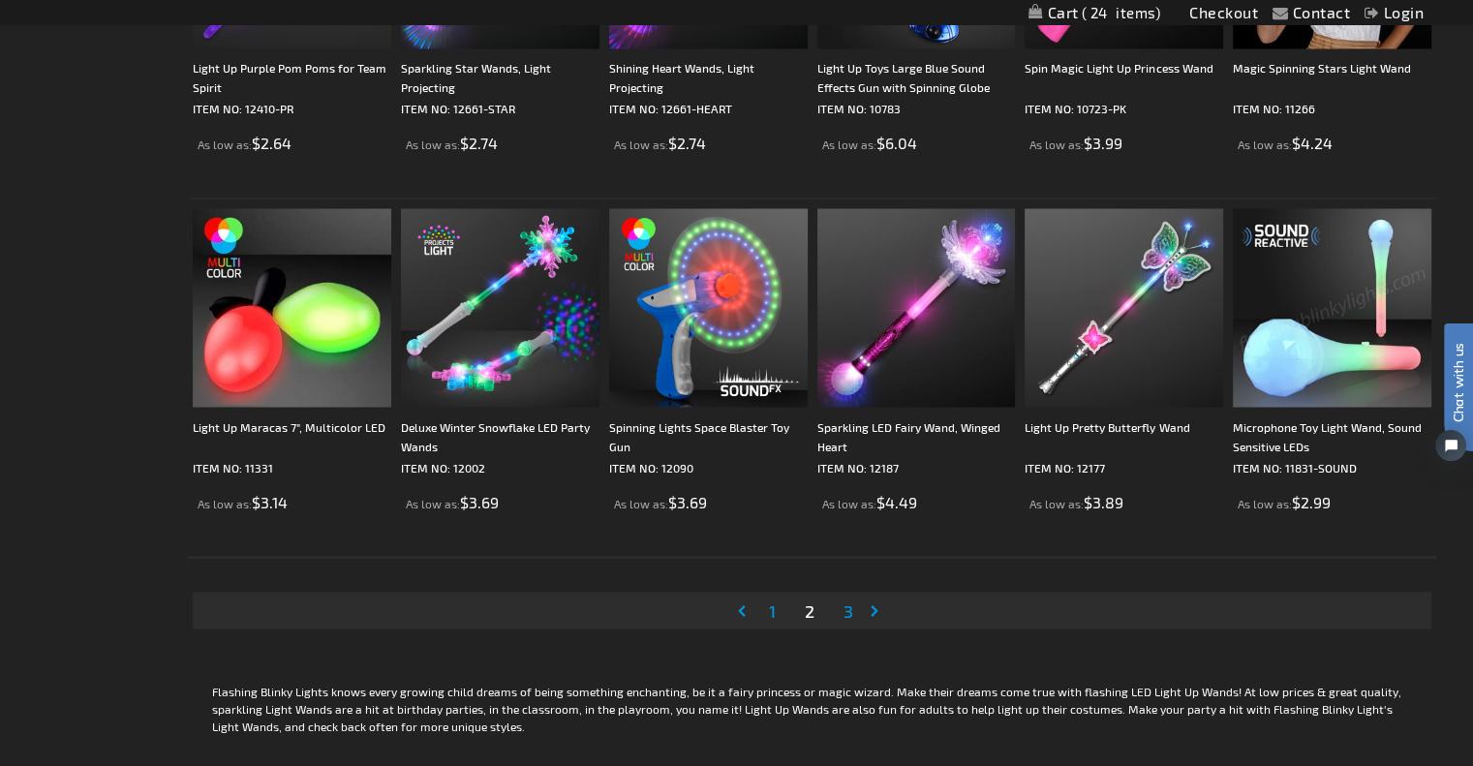
click at [767, 607] on link "Page 1" at bounding box center [772, 609] width 15 height 29
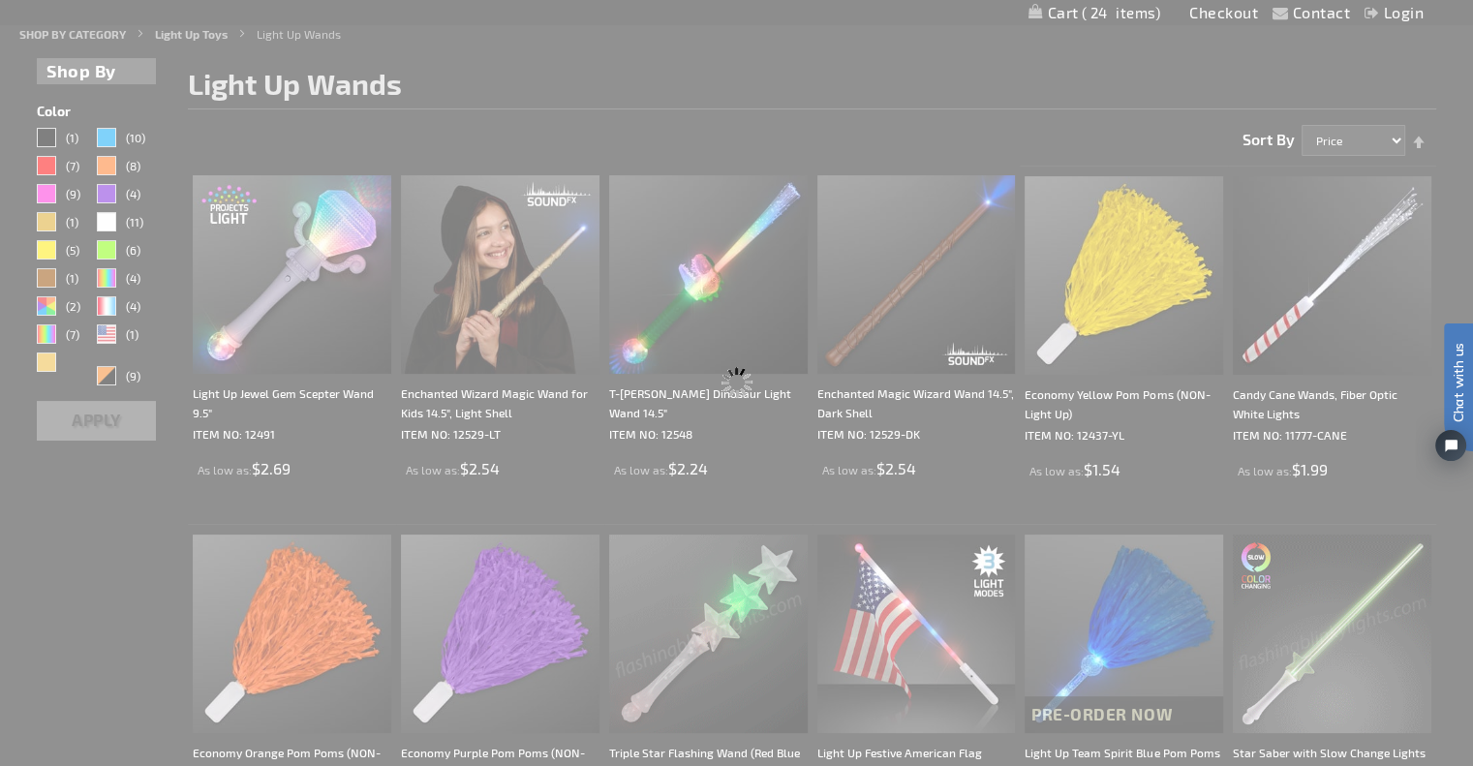
scroll to position [112, 0]
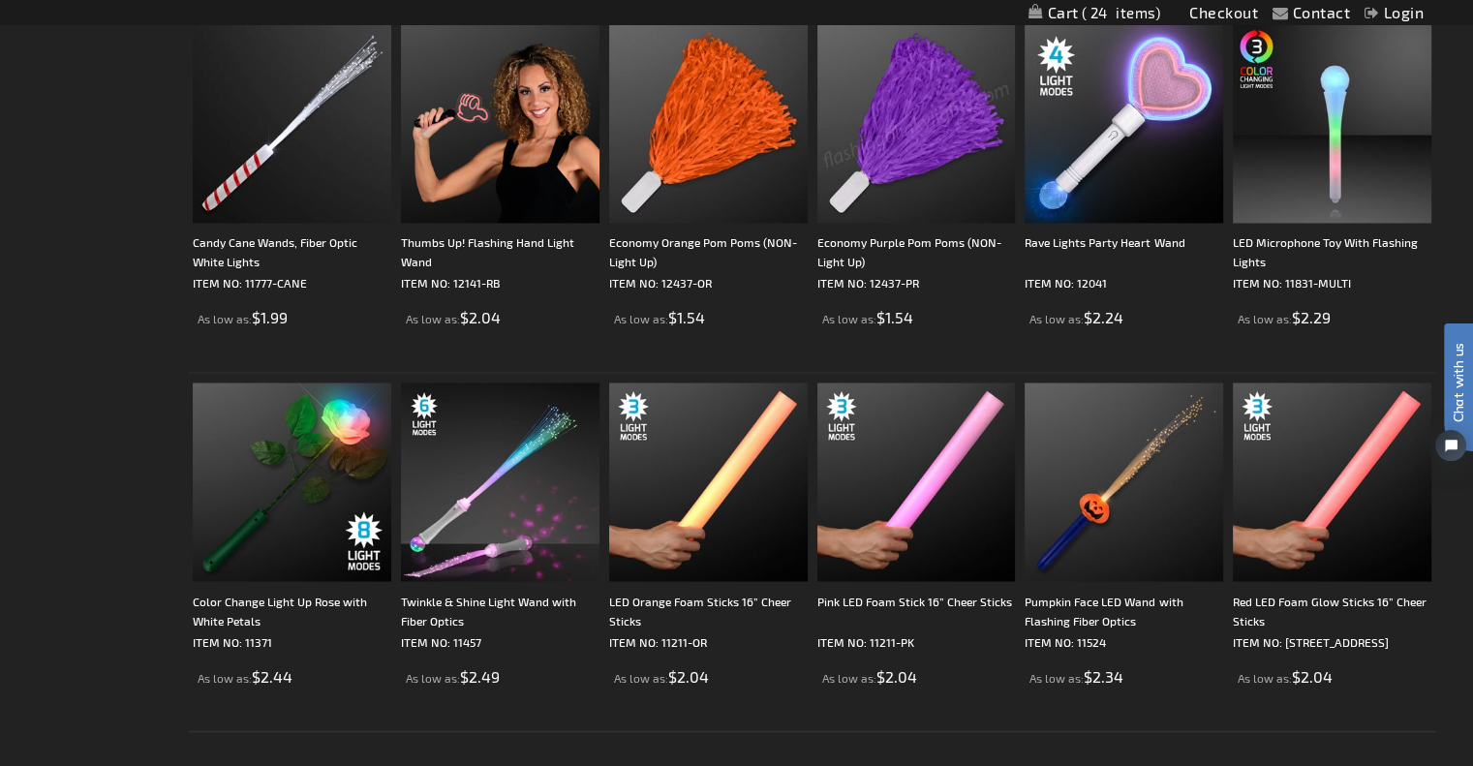
scroll to position [3292, 0]
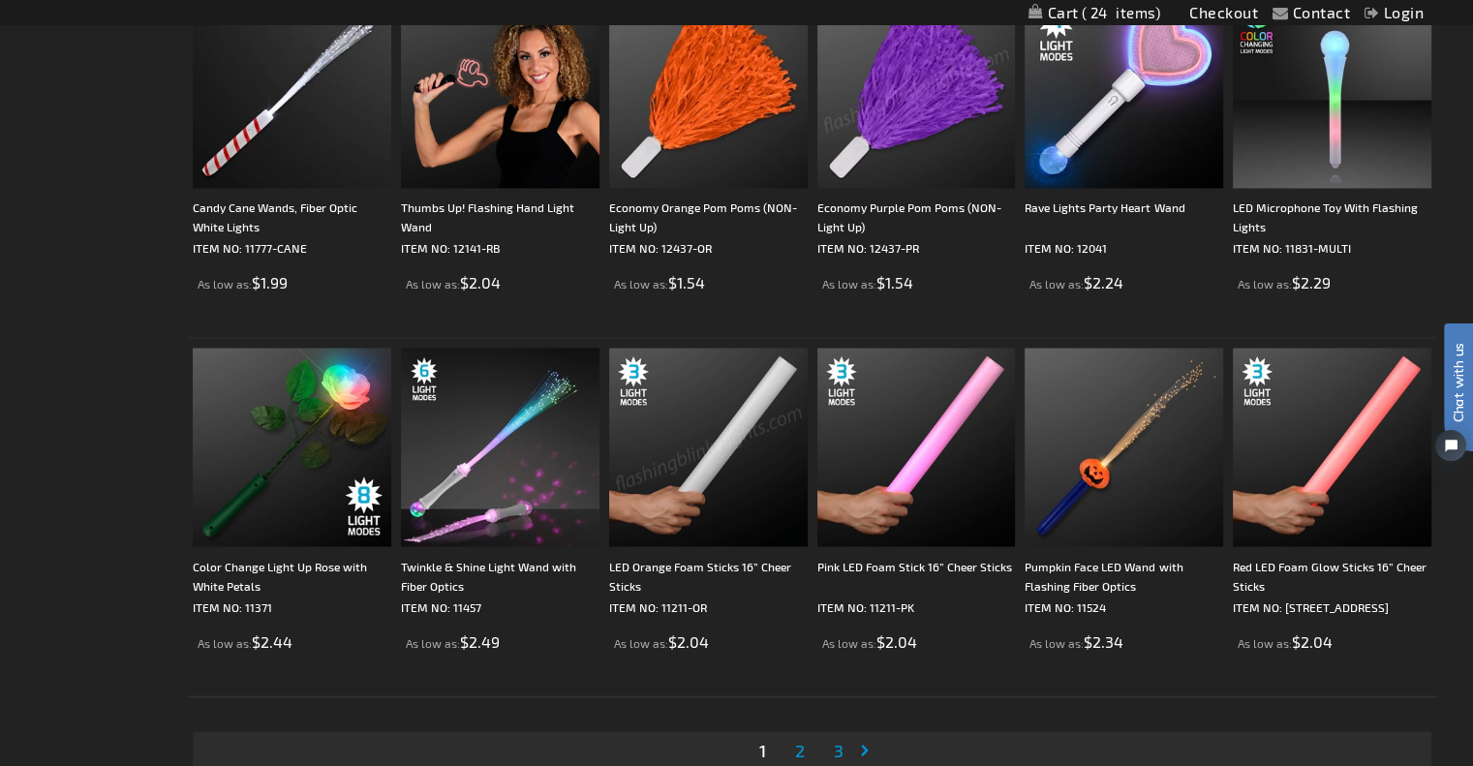
click at [837, 743] on span "3" at bounding box center [839, 749] width 10 height 21
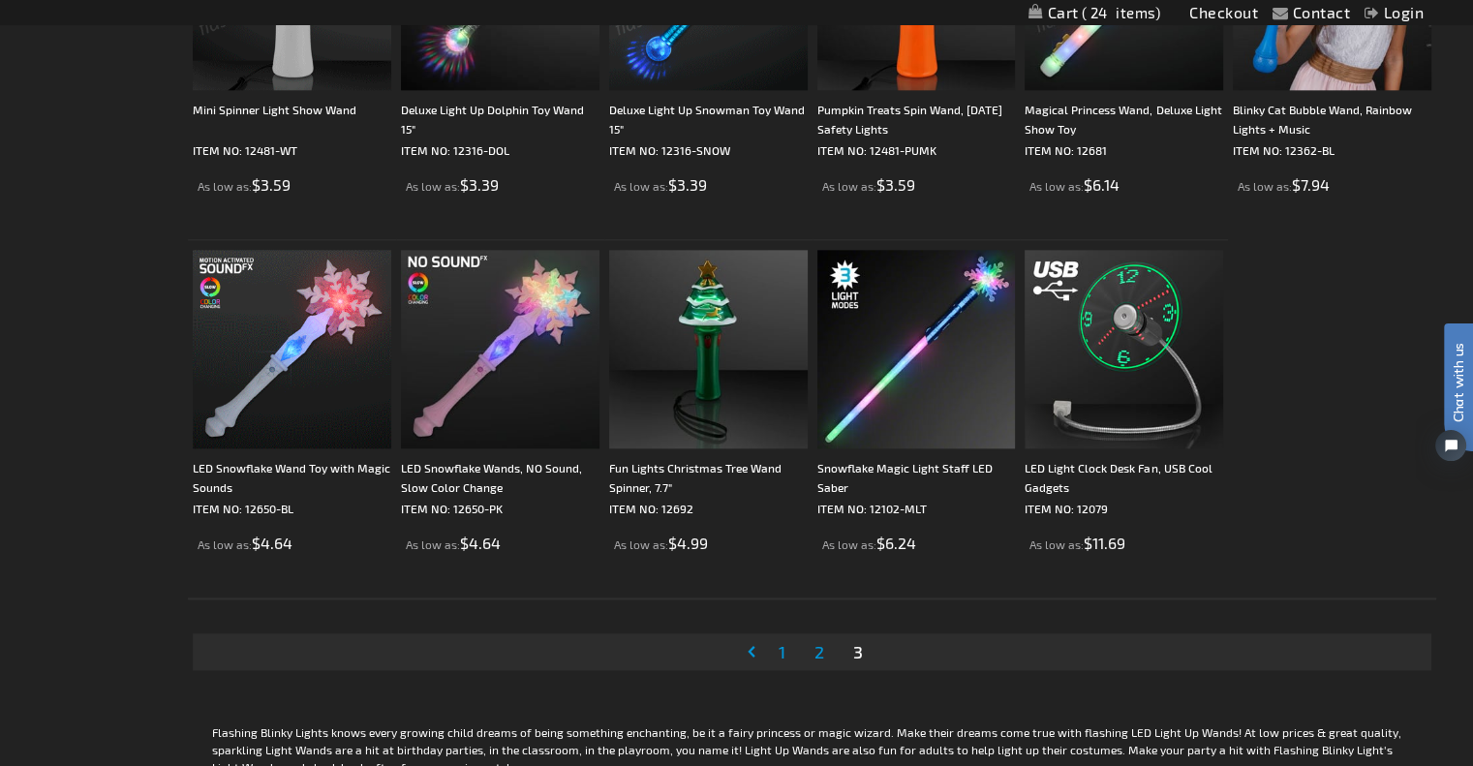
scroll to position [2324, 0]
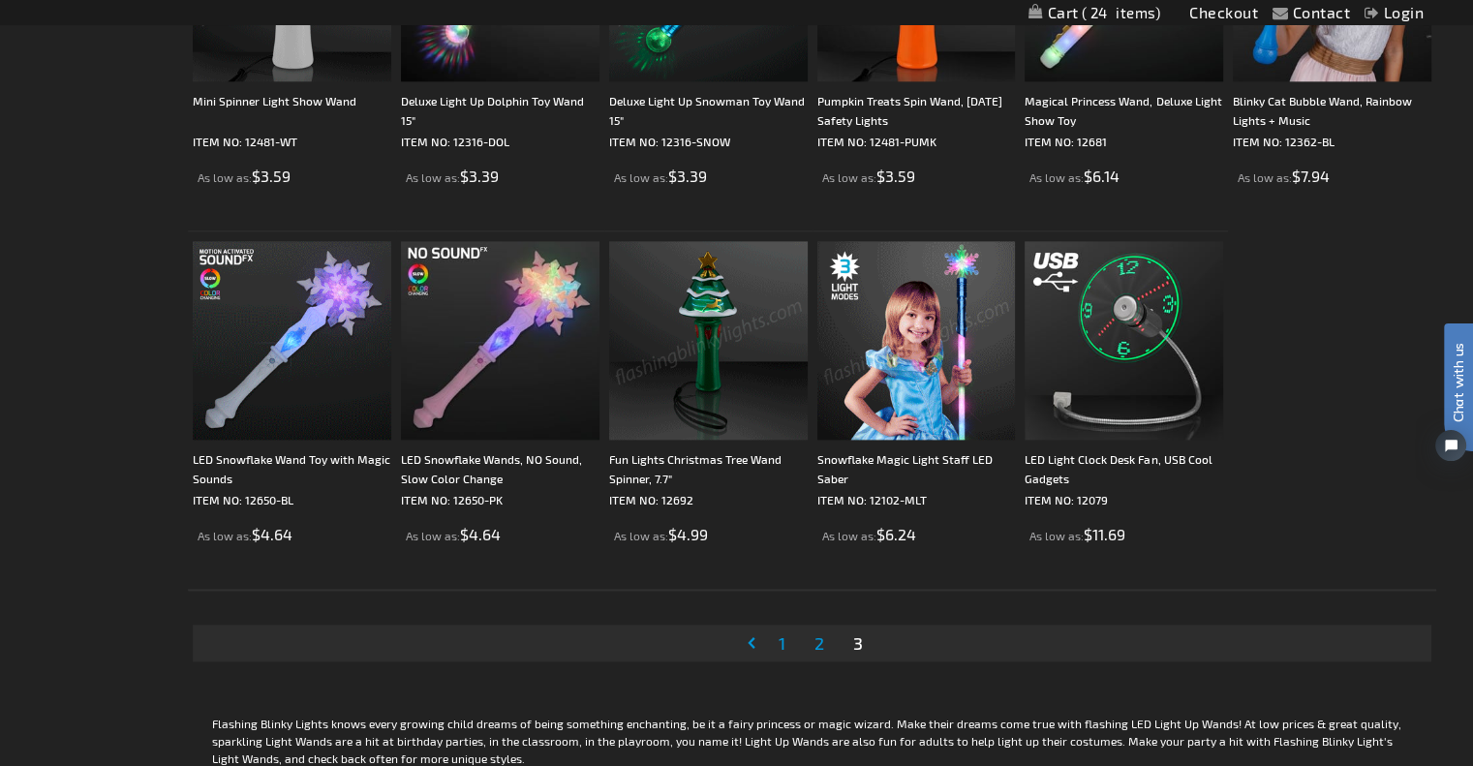
click at [783, 644] on span "1" at bounding box center [781, 642] width 7 height 21
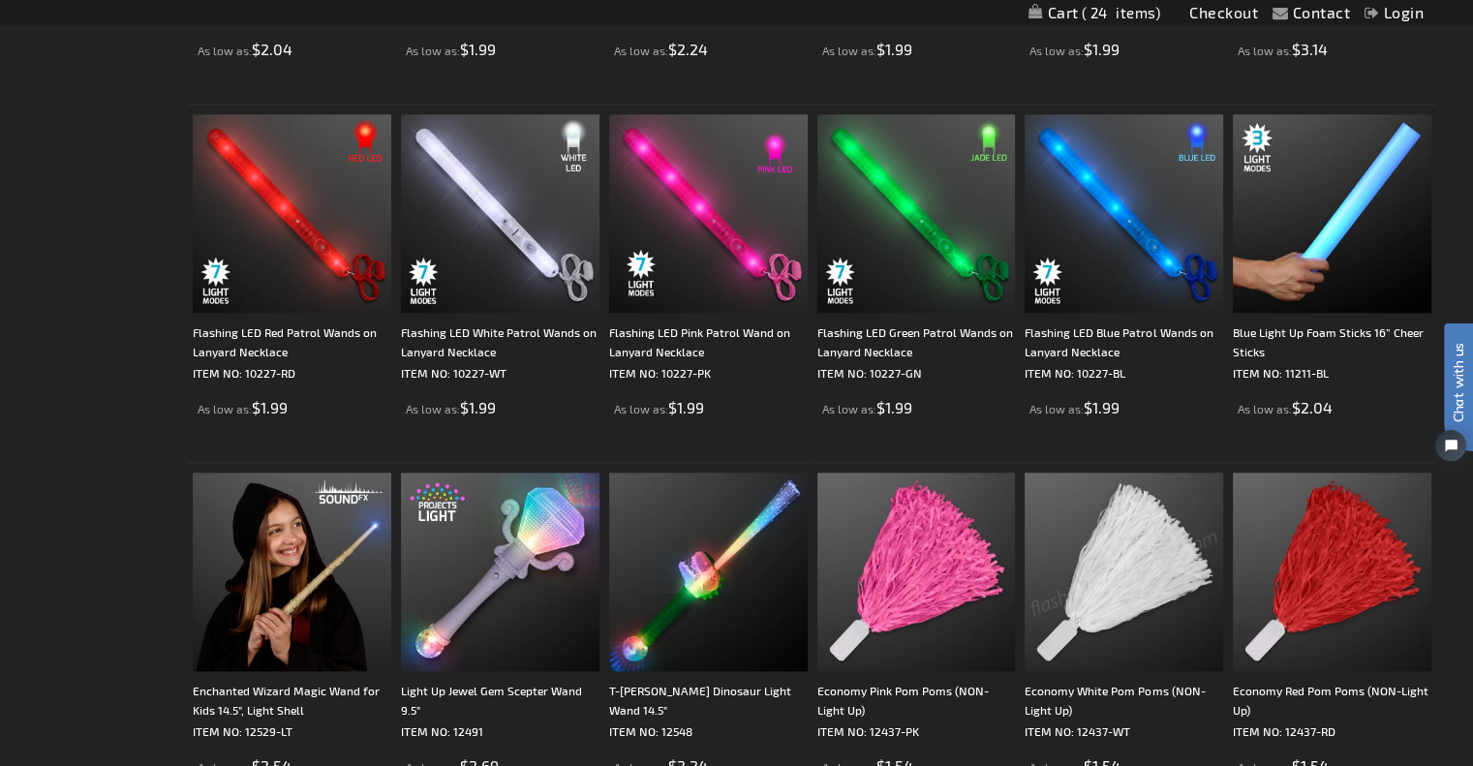
scroll to position [1840, 0]
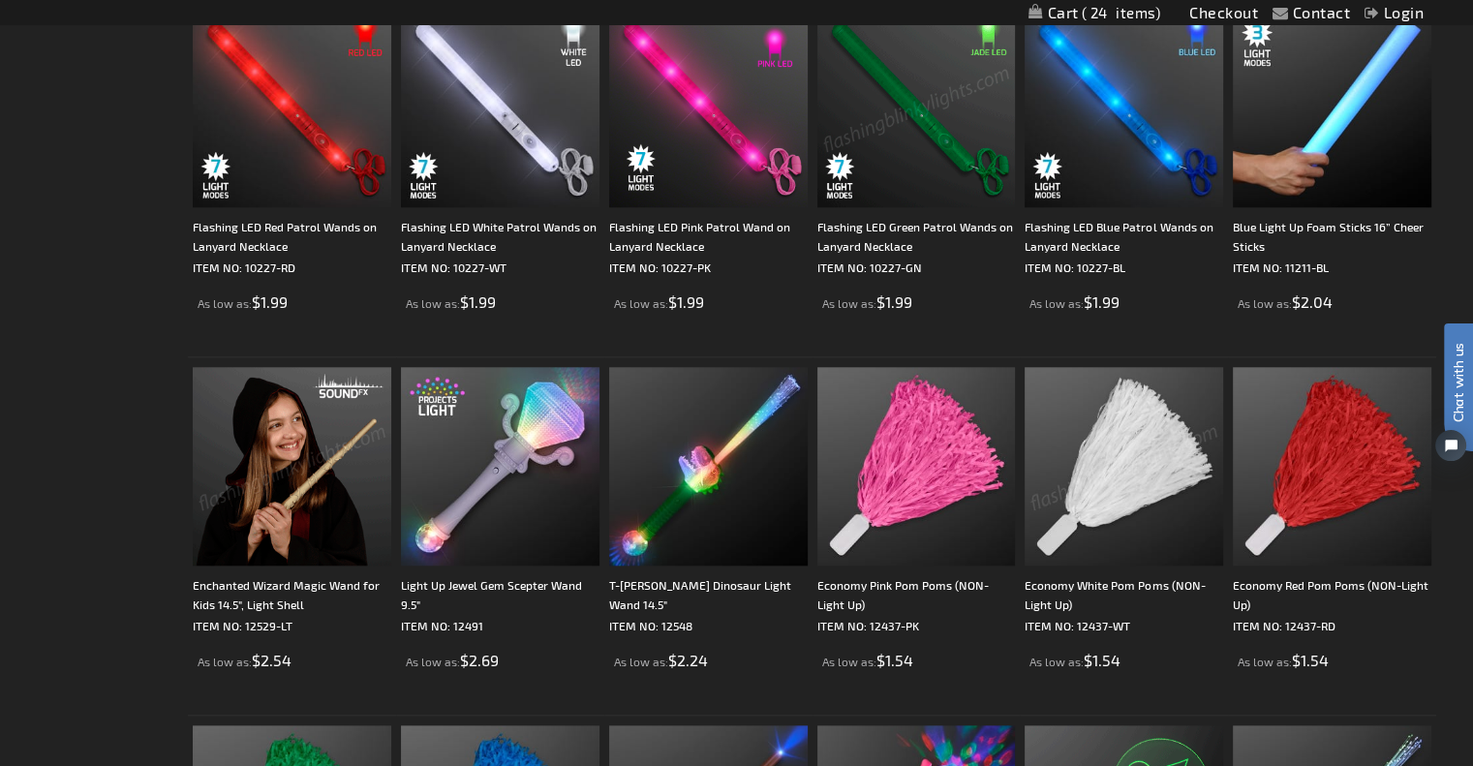
click at [61, 523] on div "Checkout as a new customer Creating an account has many benefits: See order and…" at bounding box center [736, 429] width 1399 height 3963
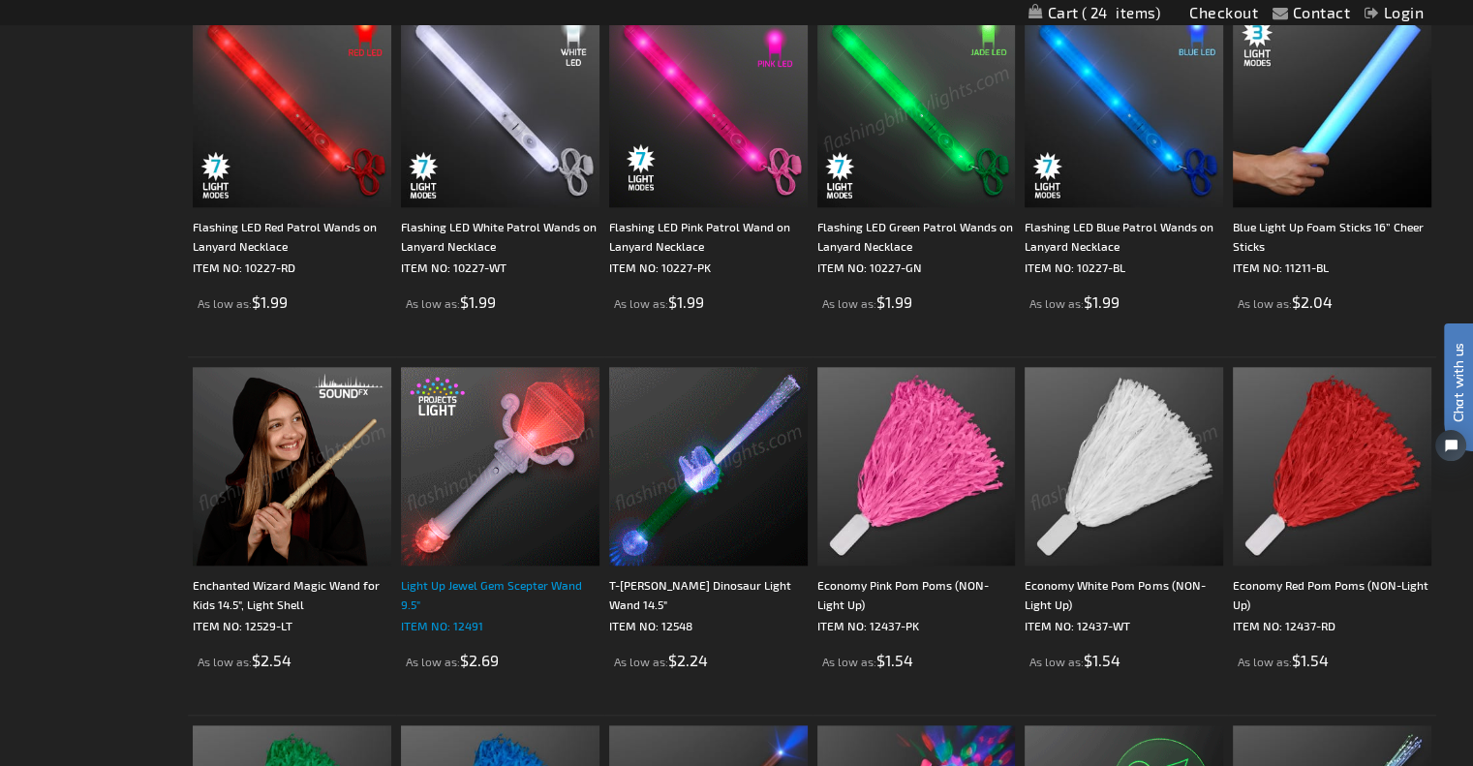
click at [472, 586] on div "Light Up Jewel Gem Scepter Wand 9.5"" at bounding box center [500, 594] width 198 height 39
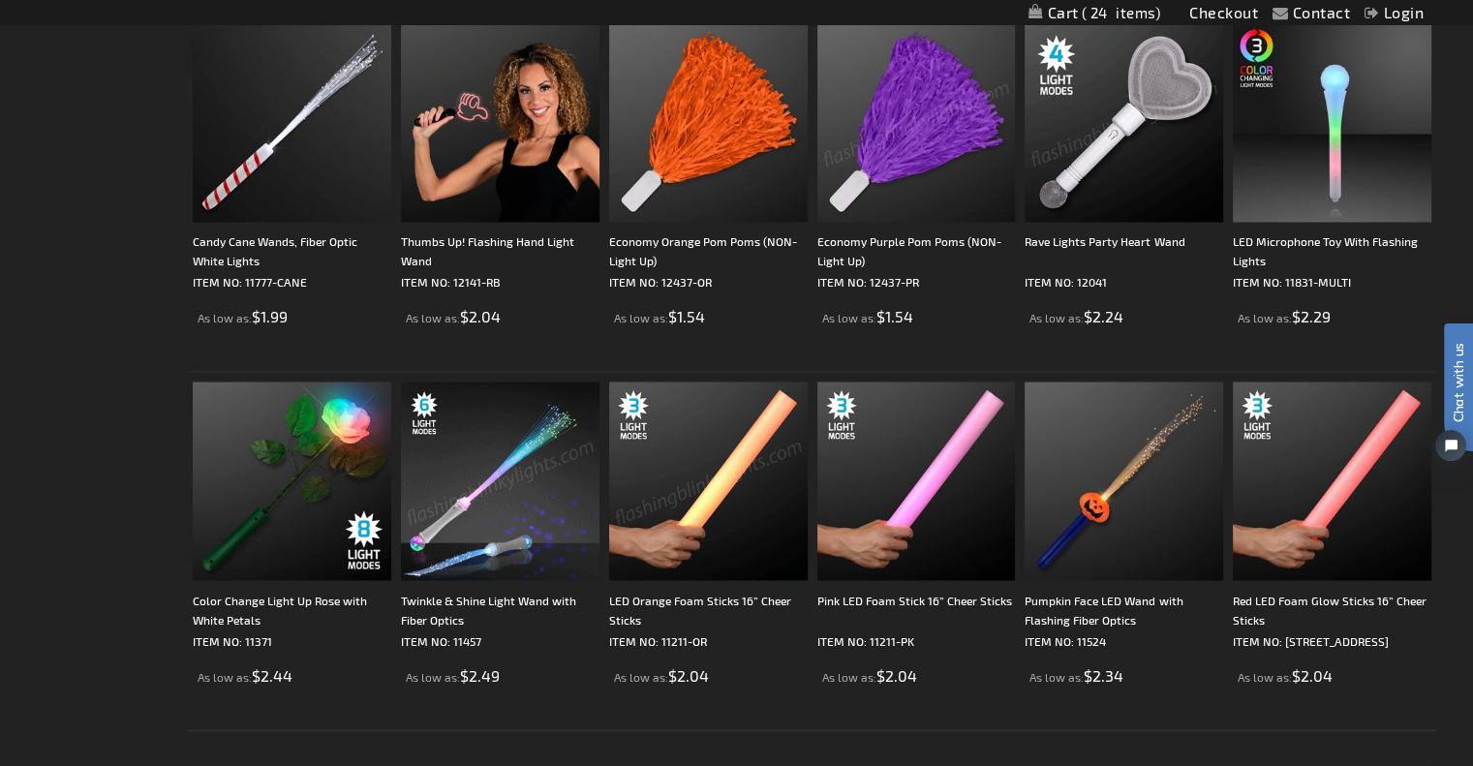
scroll to position [3292, 0]
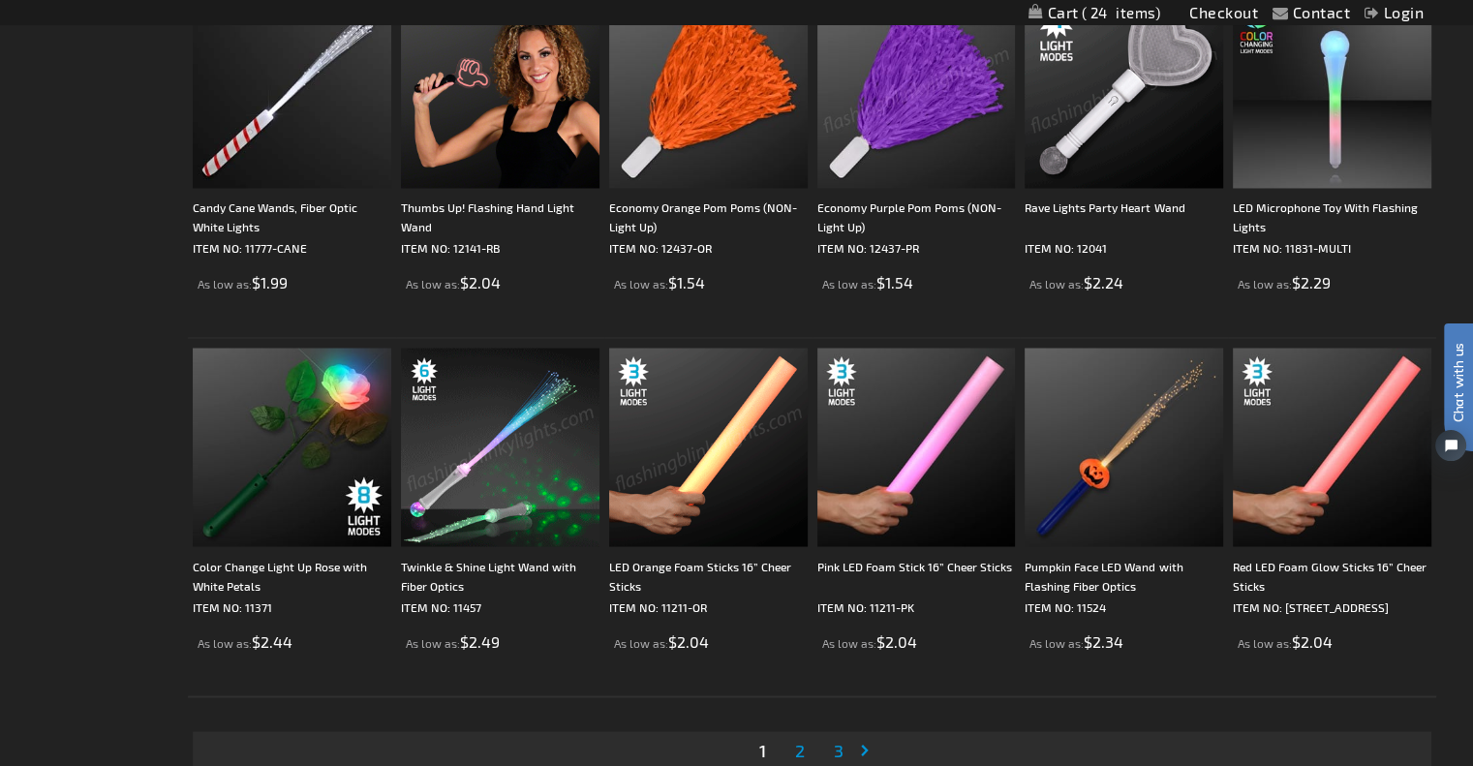
click at [472, 472] on img at bounding box center [500, 447] width 198 height 198
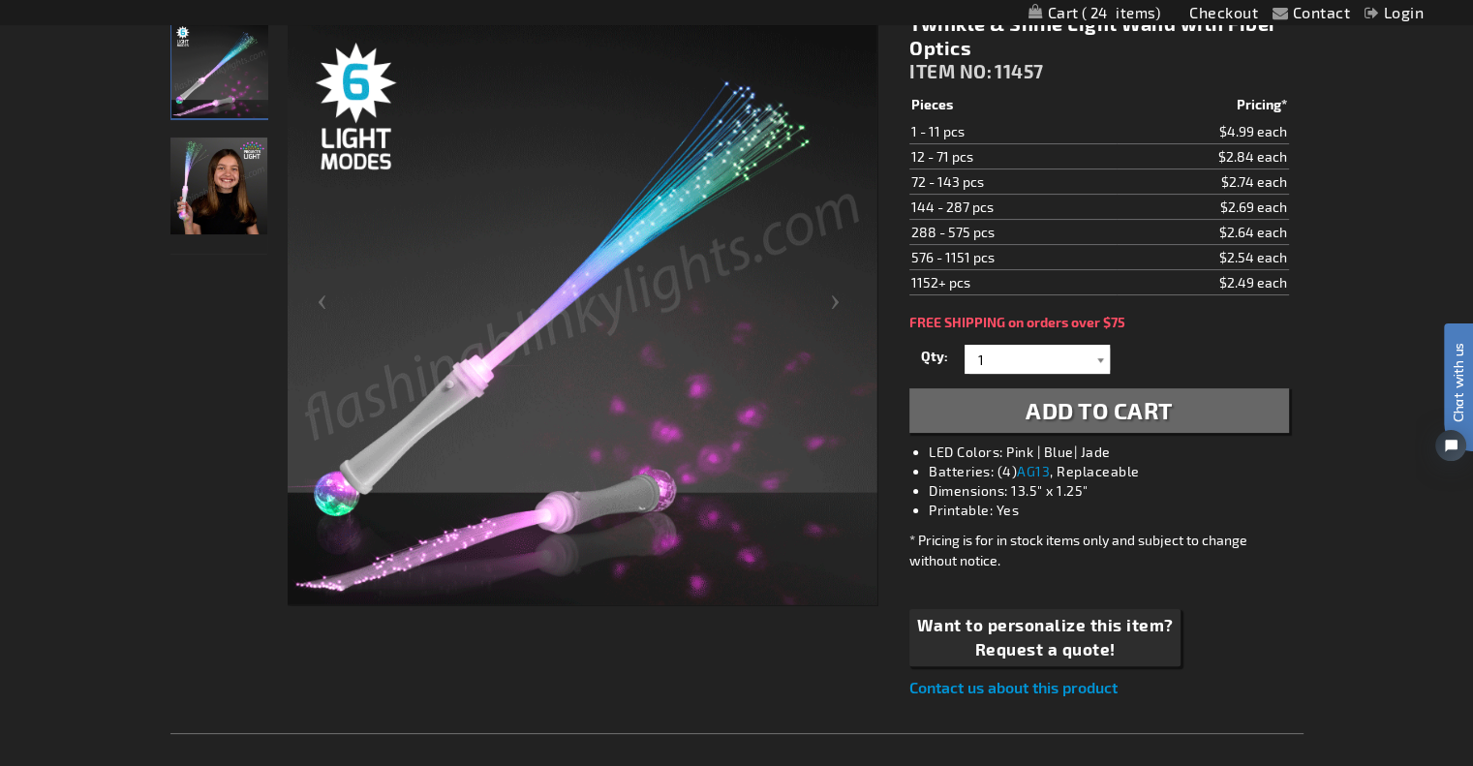
click at [1090, 356] on div at bounding box center [1099, 359] width 19 height 29
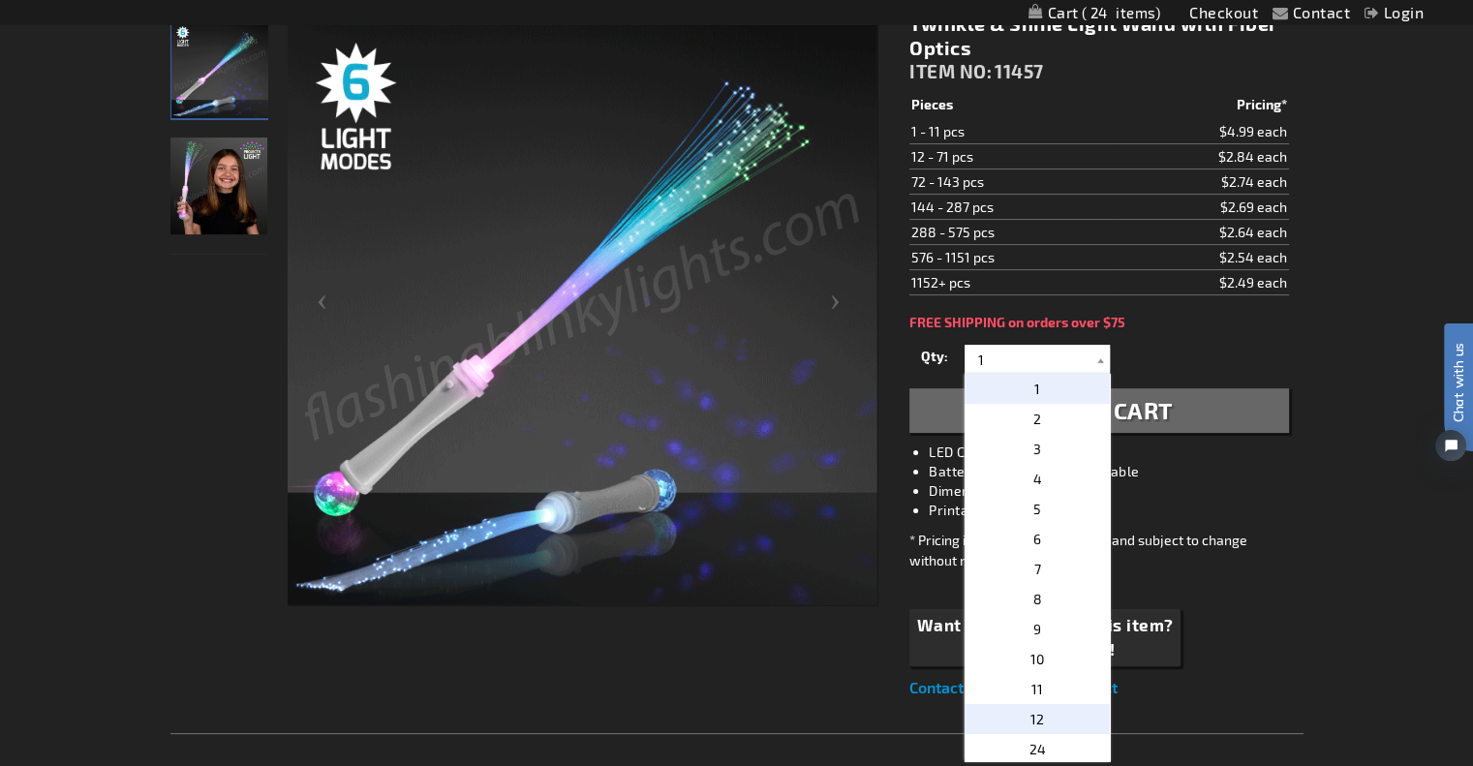
click at [1048, 713] on p "12" at bounding box center [1036, 719] width 145 height 30
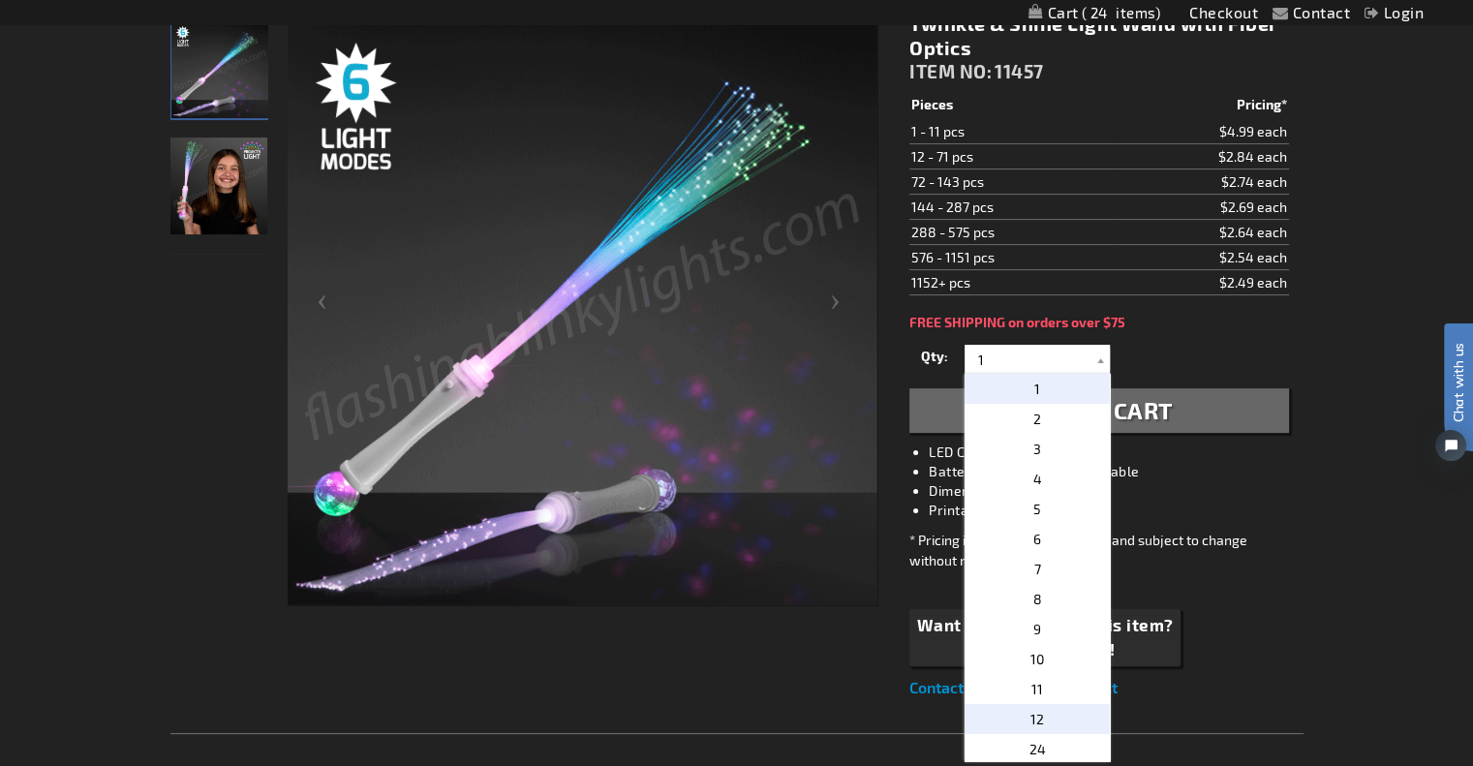
type input "12"
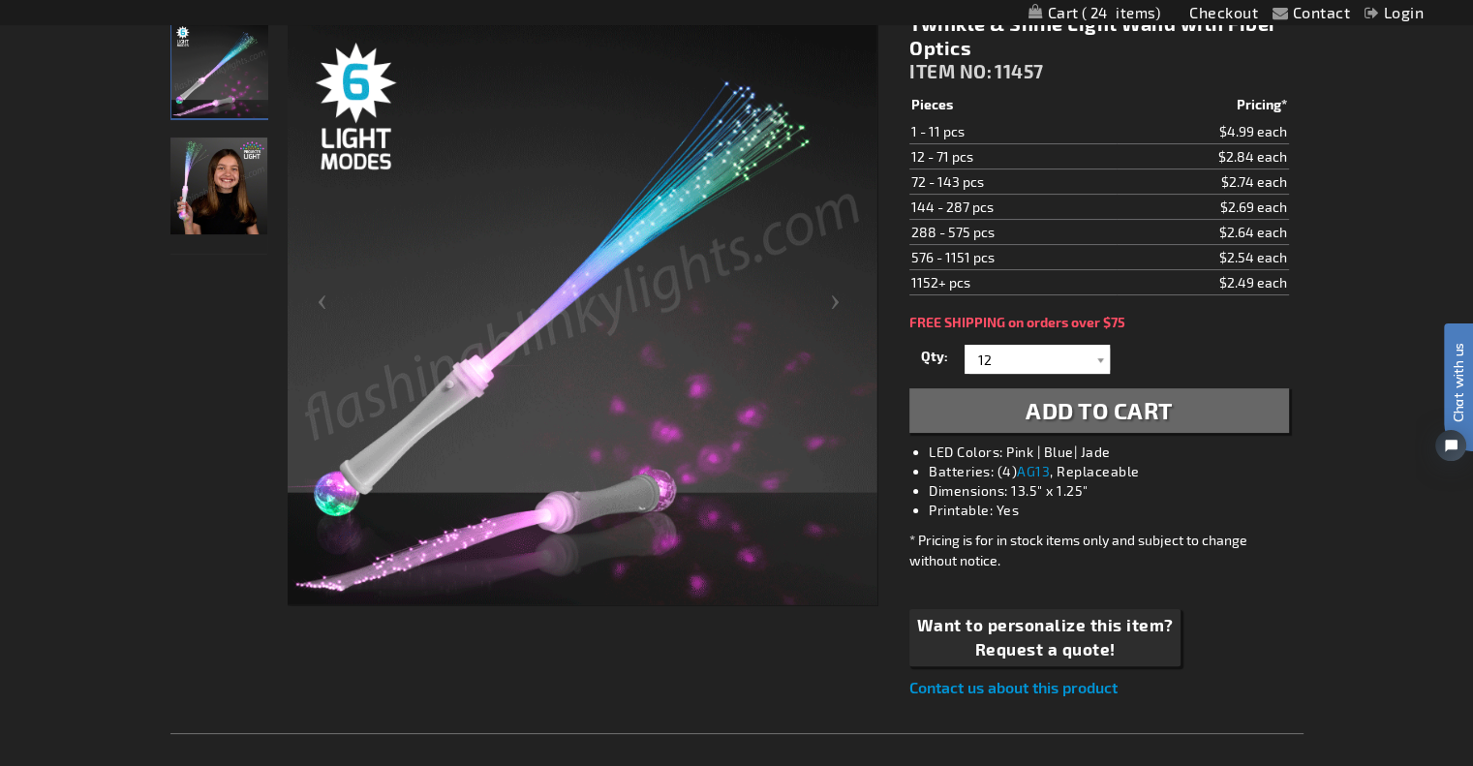
click at [1092, 413] on span "Add to Cart" at bounding box center [1098, 410] width 147 height 28
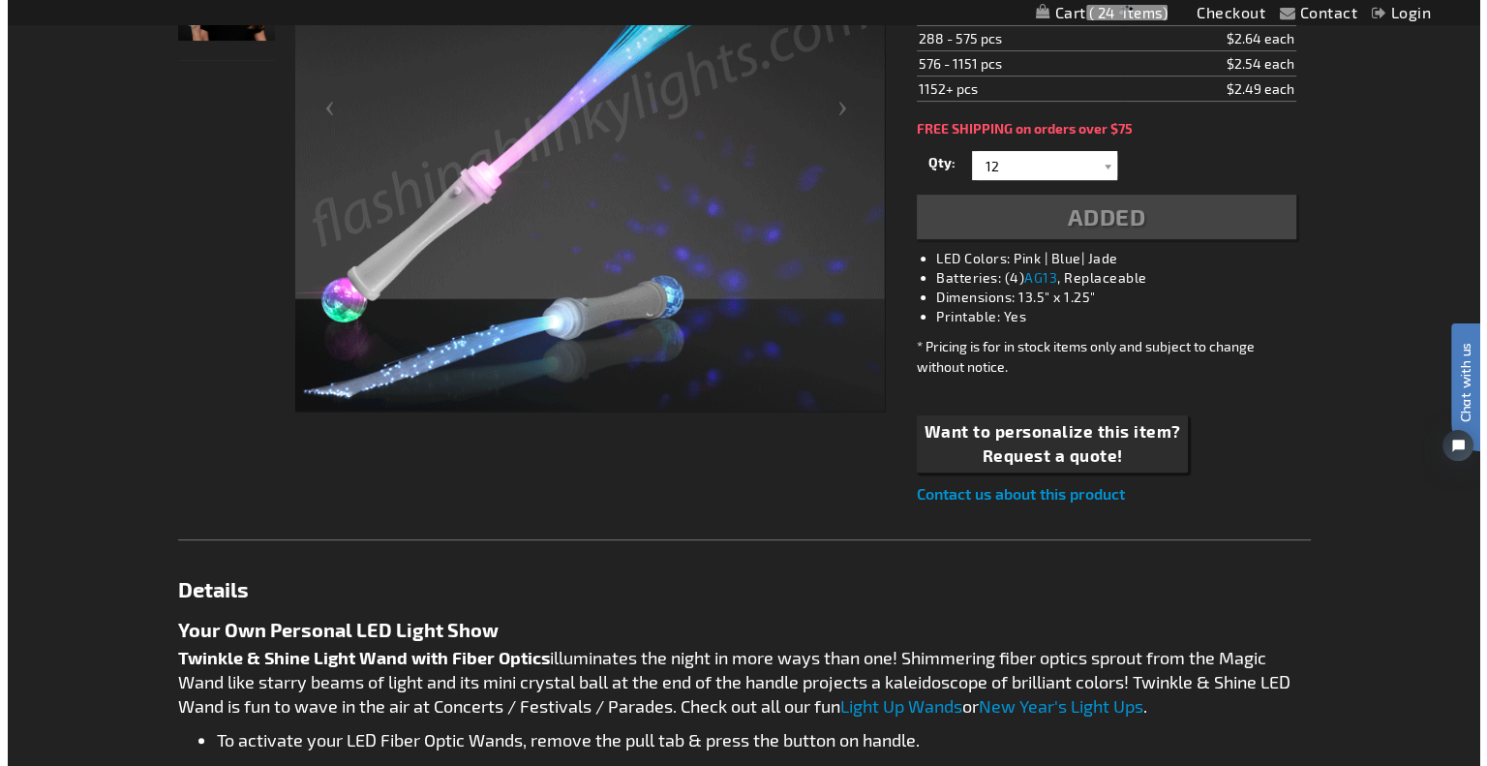
scroll to position [528, 0]
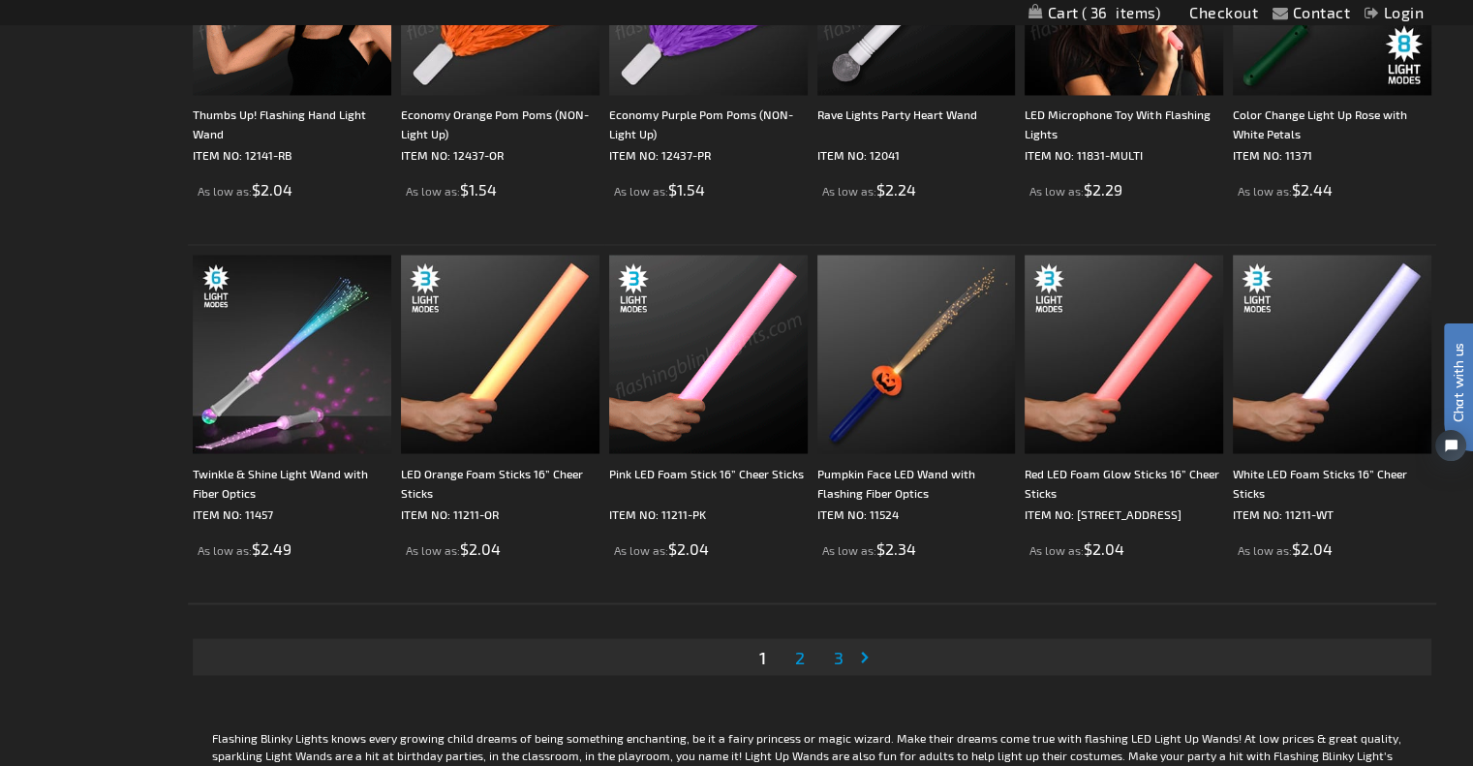
scroll to position [3389, 0]
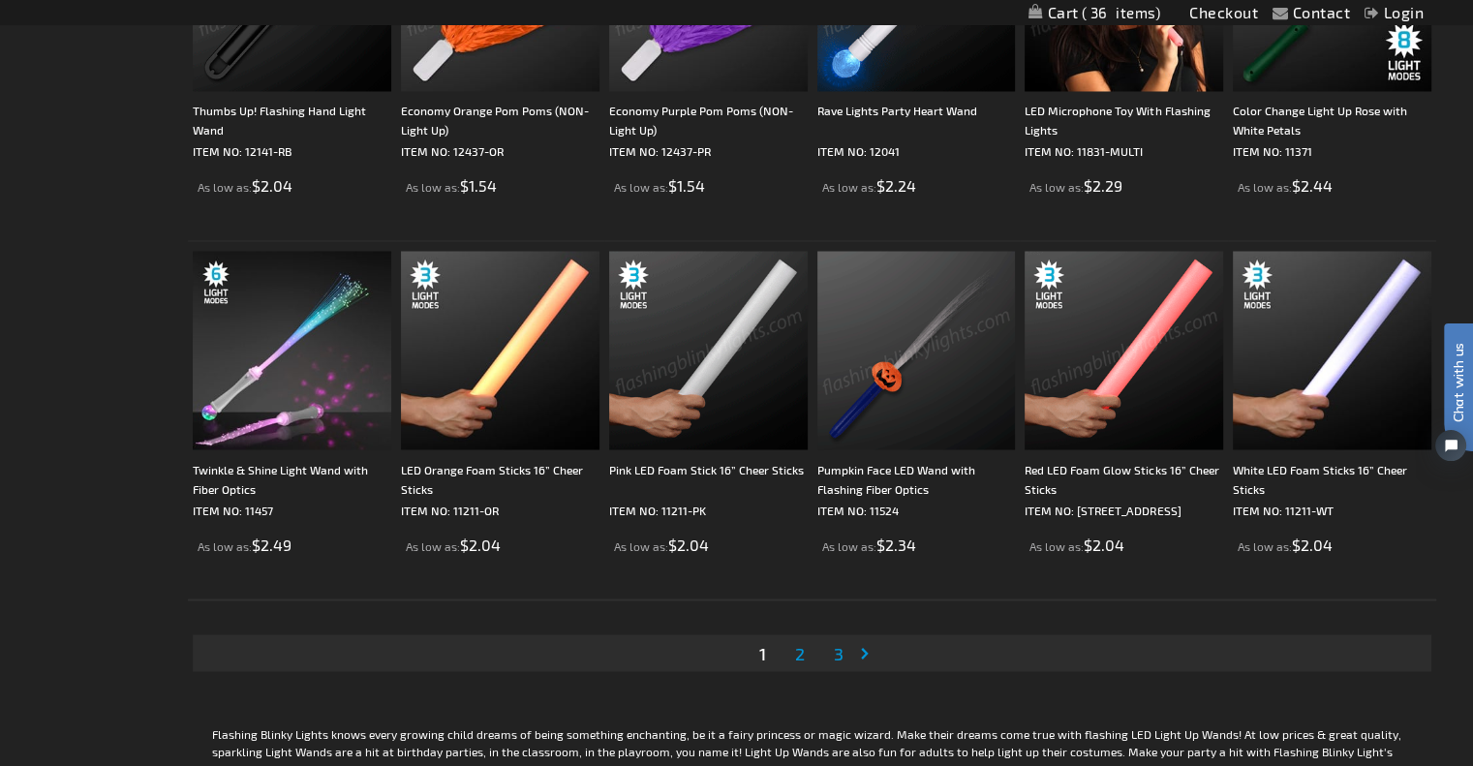
click at [798, 652] on span "2" at bounding box center [800, 652] width 10 height 21
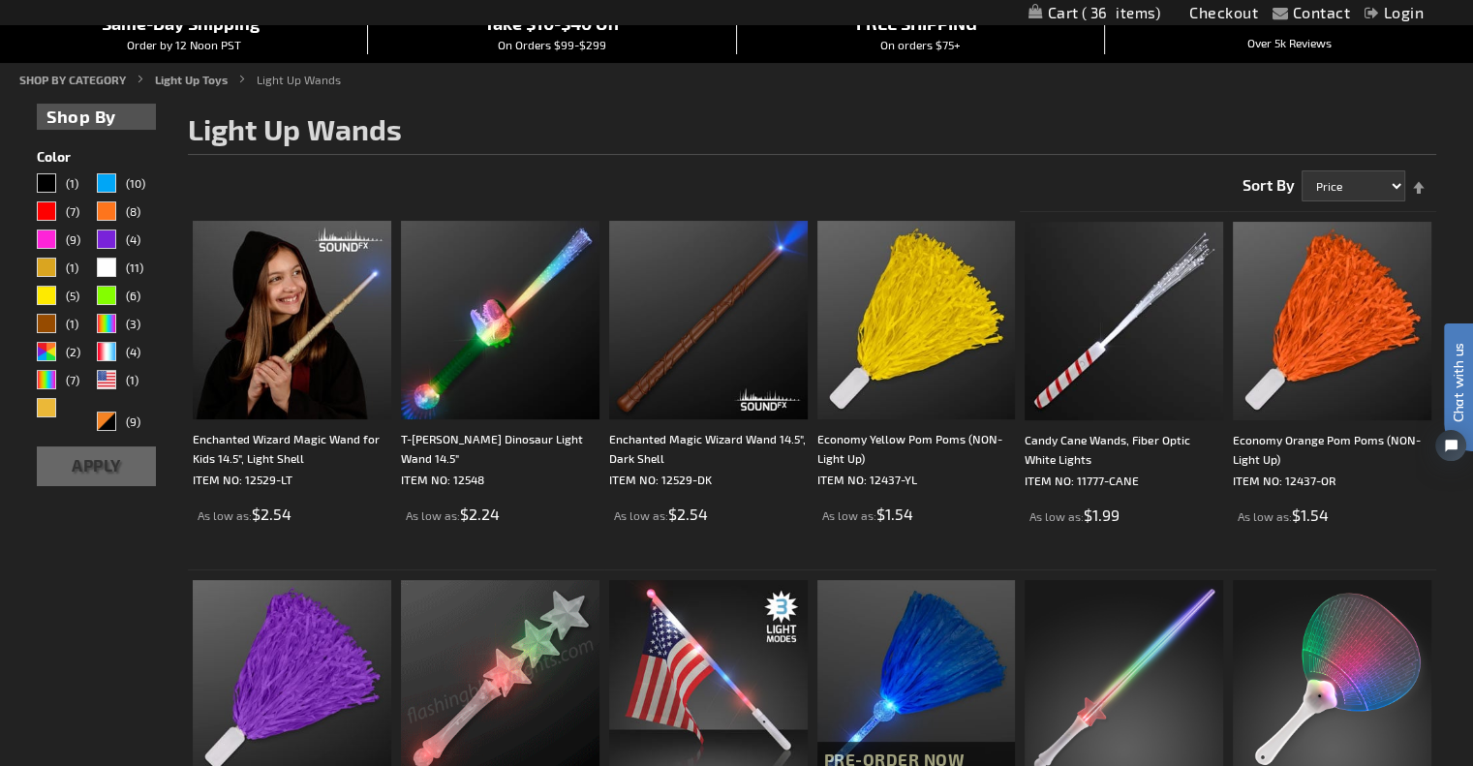
scroll to position [581, 0]
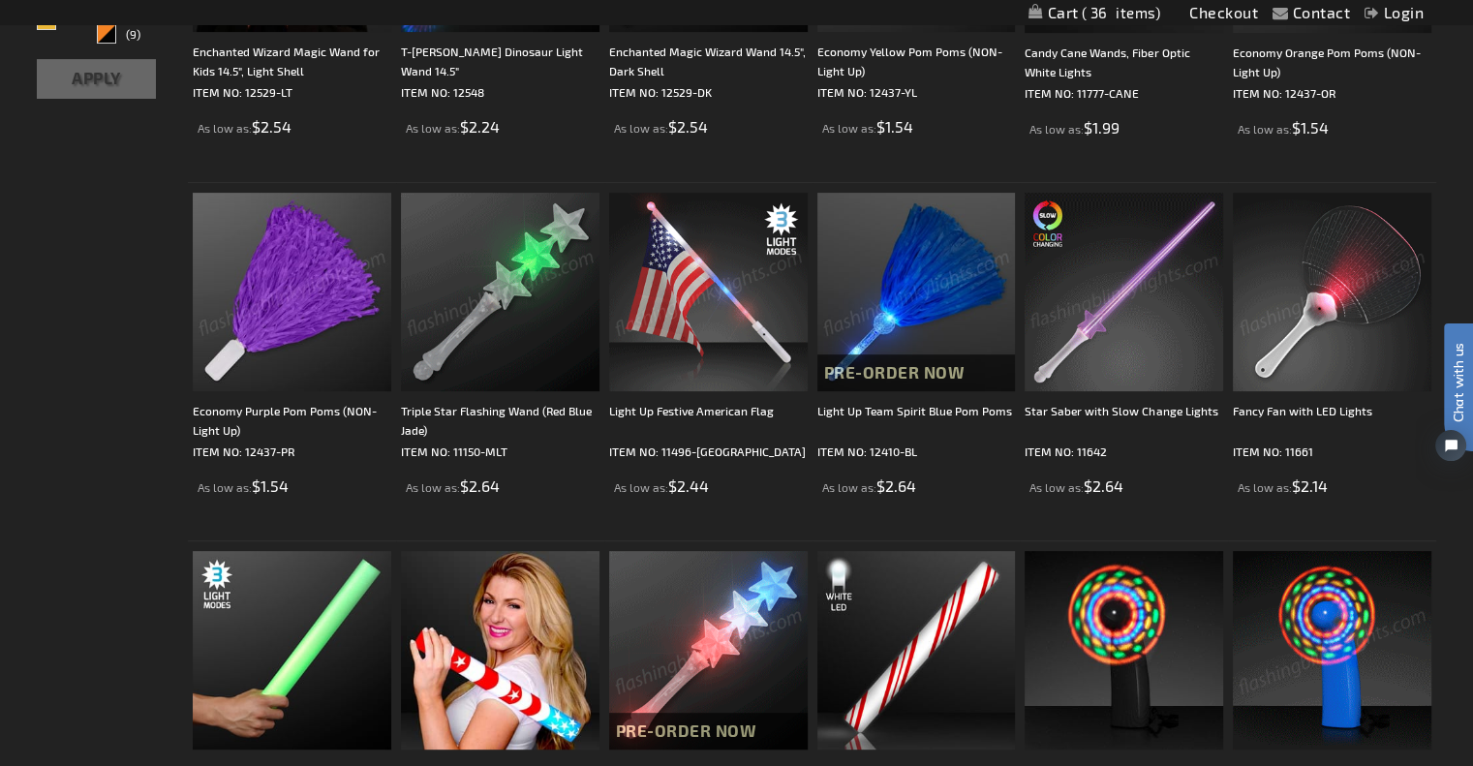
click at [1302, 286] on img at bounding box center [1332, 292] width 198 height 198
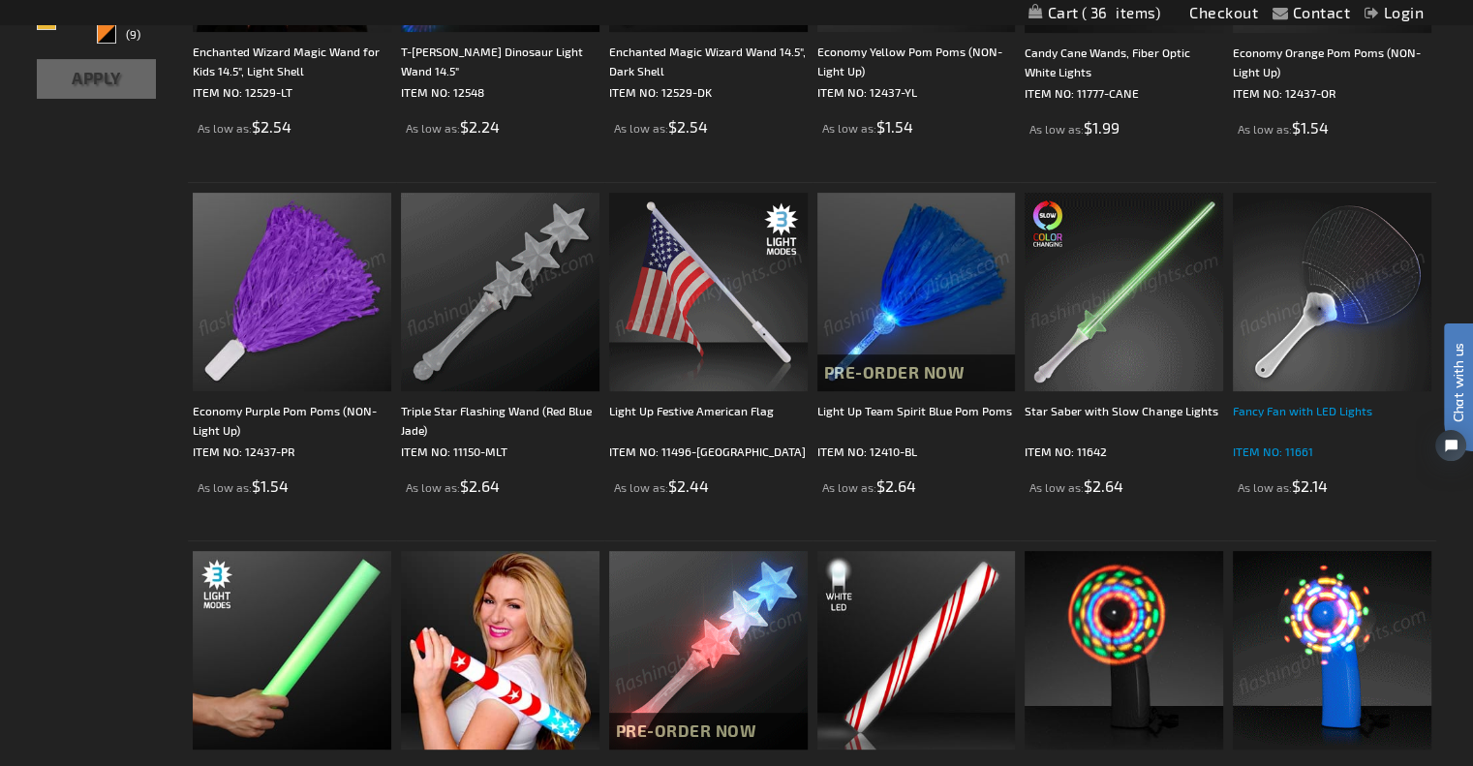
click at [1307, 406] on div "Fancy Fan with LED Lights" at bounding box center [1332, 420] width 198 height 39
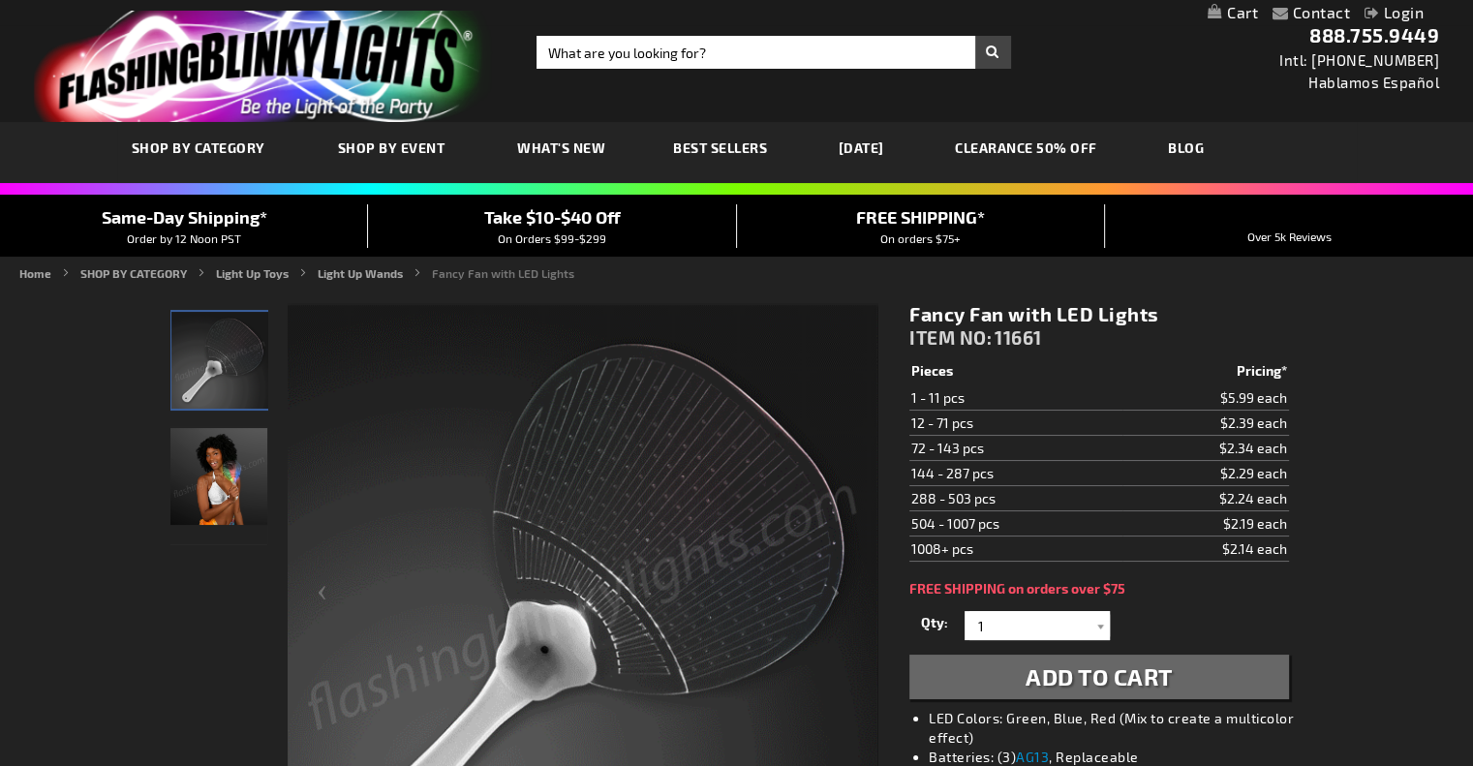
click at [225, 480] on img "Woman displaying LED Light Up Multicolor Fancy Fan" at bounding box center [218, 476] width 97 height 97
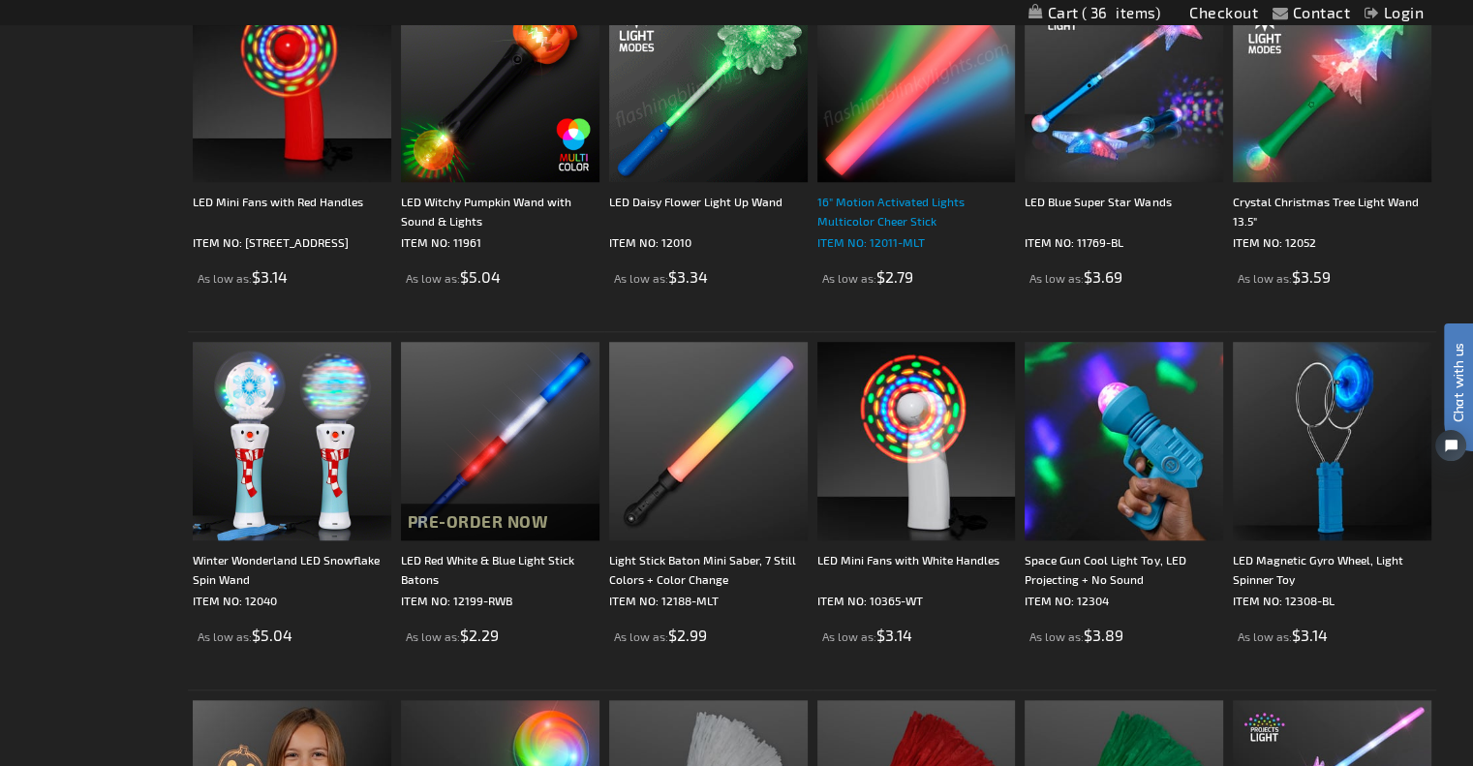
scroll to position [1646, 0]
